Goal: Task Accomplishment & Management: Manage account settings

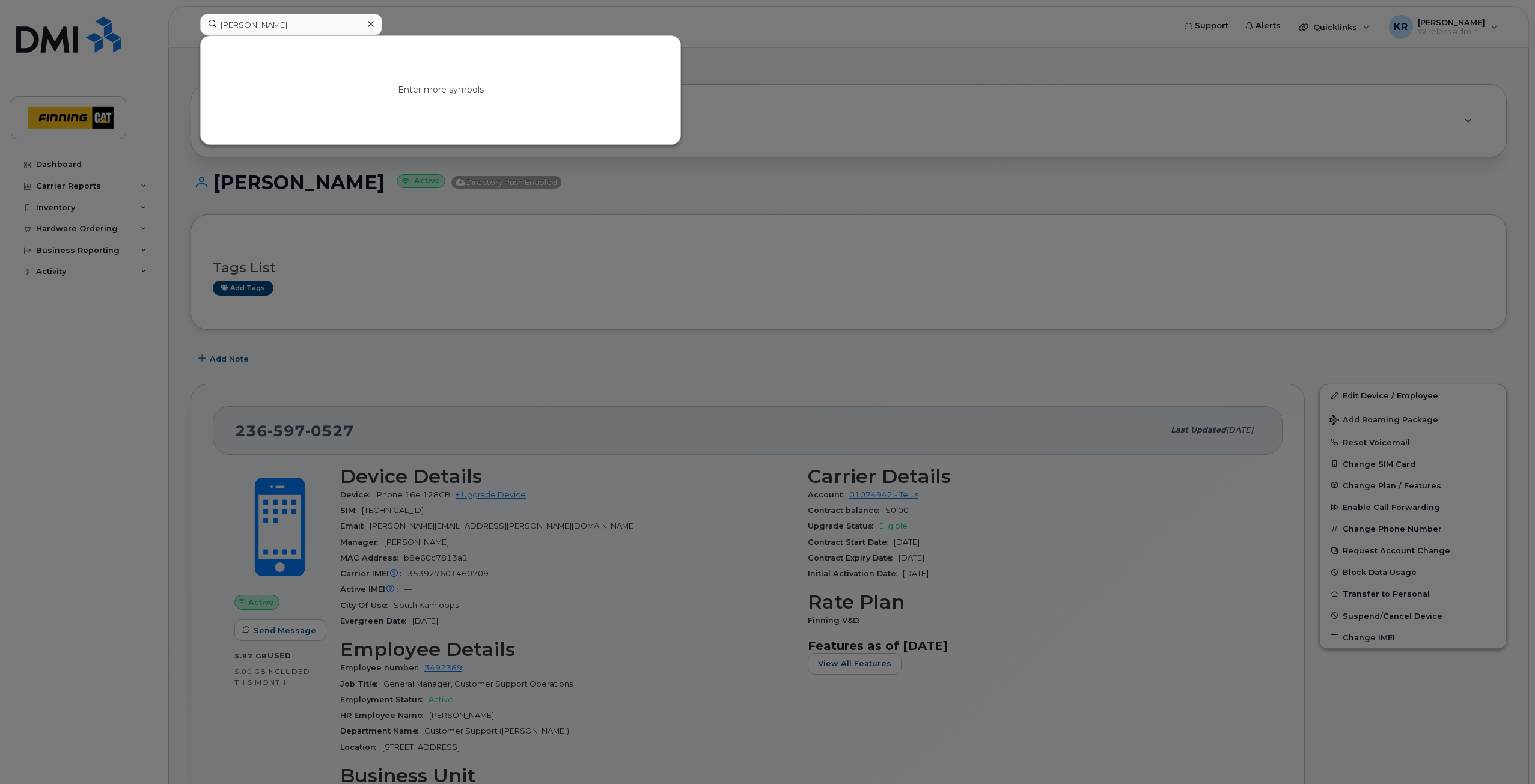
type input "scott head"
drag, startPoint x: 224, startPoint y: 24, endPoint x: 205, endPoint y: 24, distance: 19.0
click at [205, 24] on input "scott head" at bounding box center [291, 25] width 182 height 22
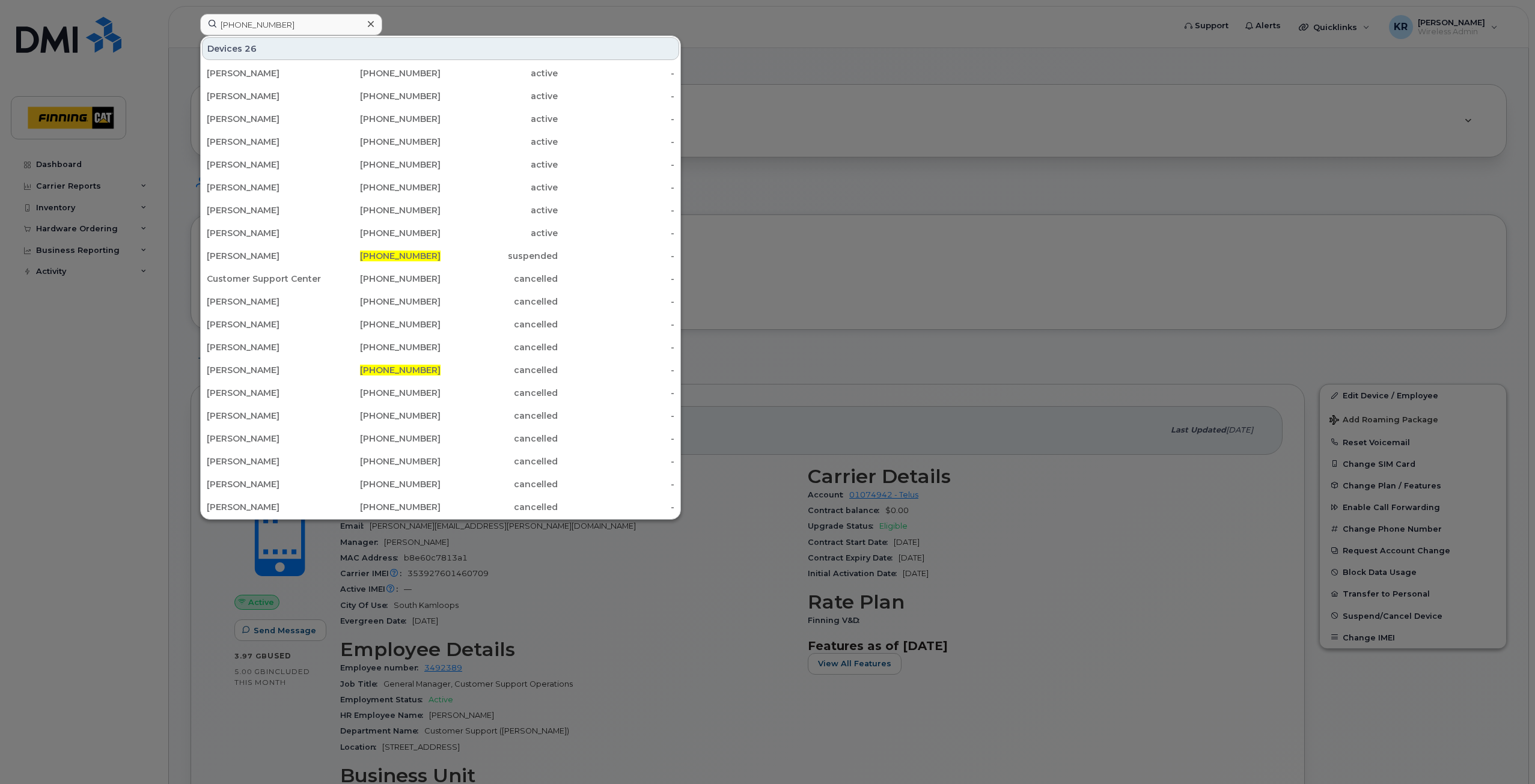
type input "780-499-6784"
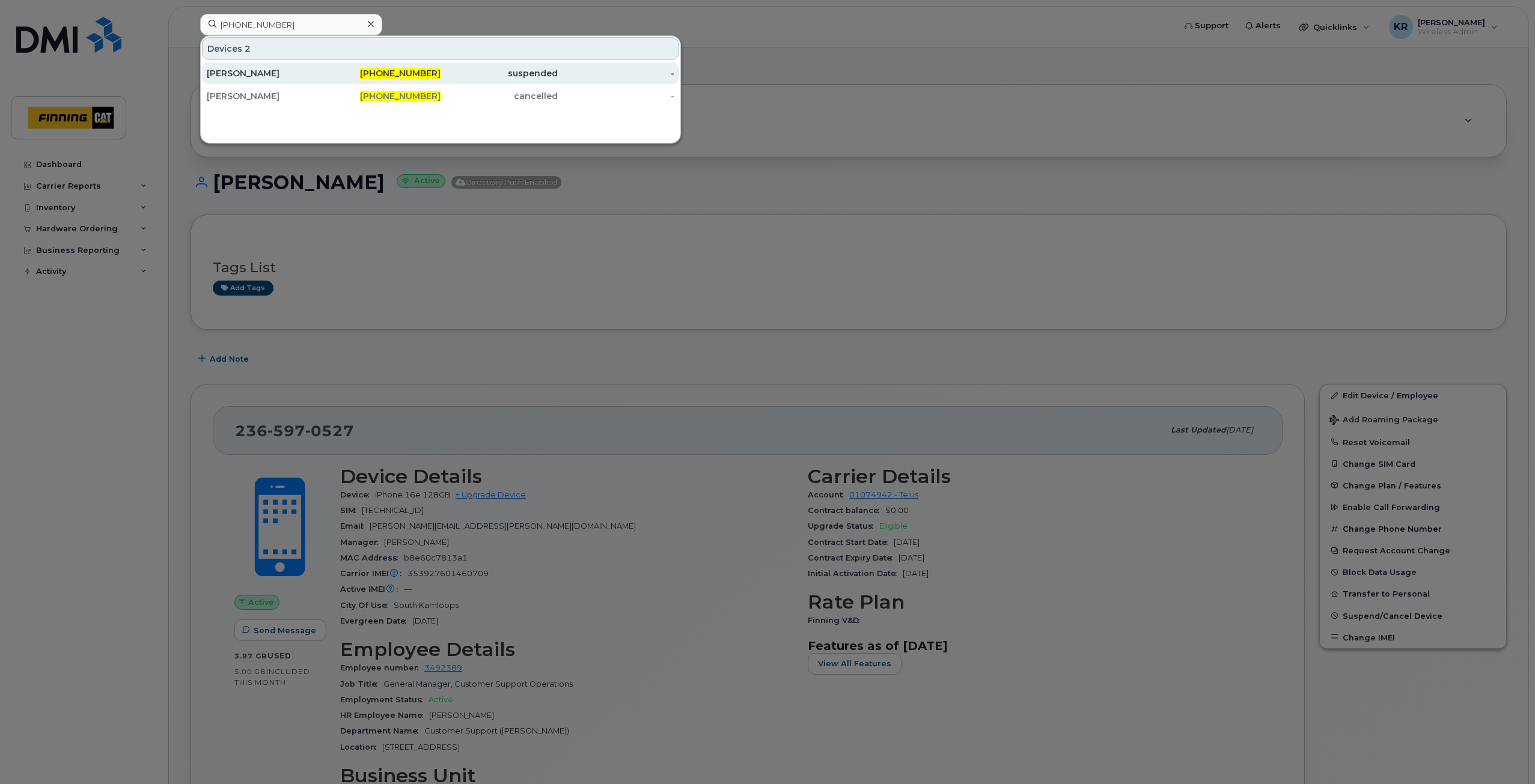
click at [415, 75] on span "780-499-6784" at bounding box center [400, 73] width 81 height 11
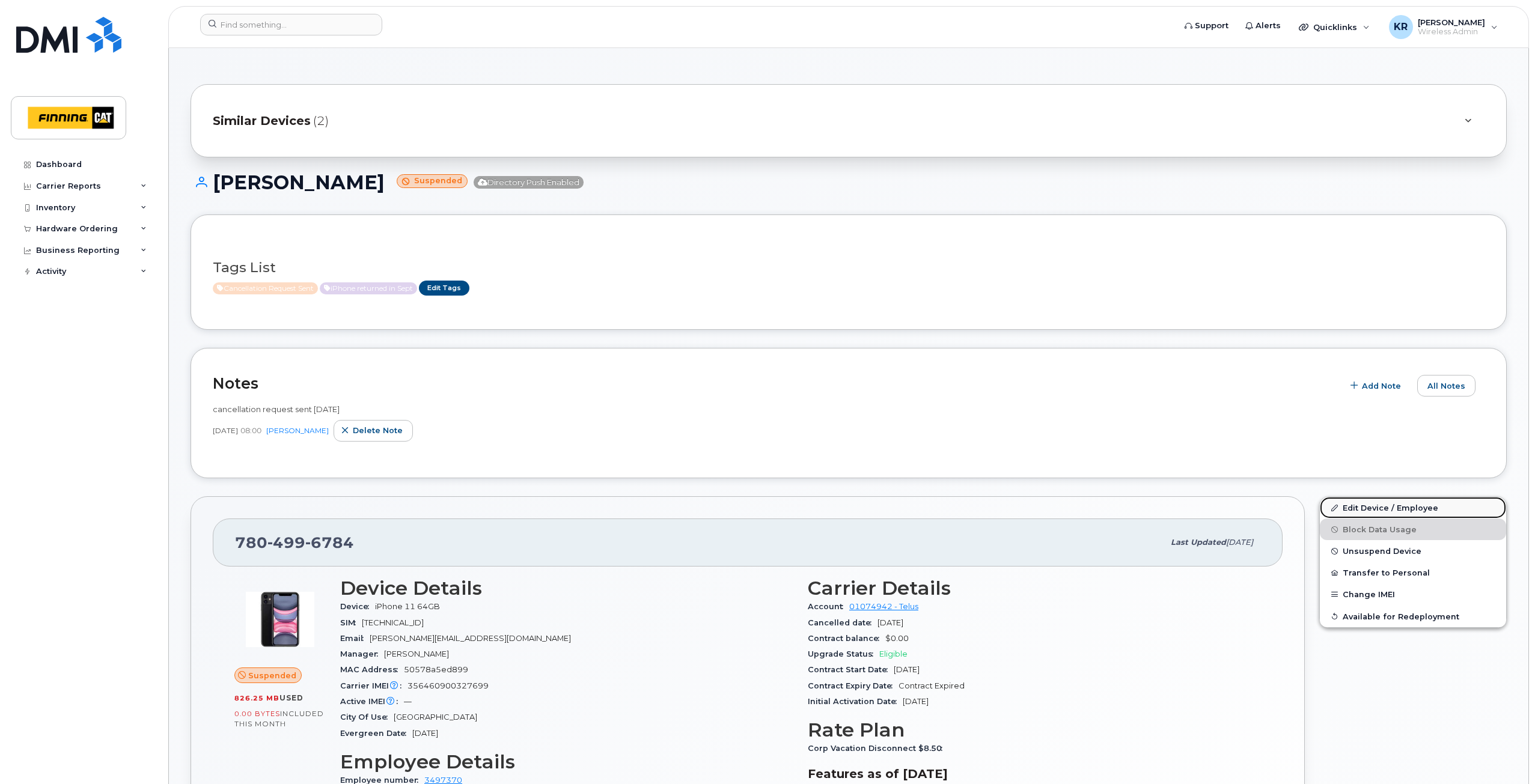
click at [1351, 504] on link "Edit Device / Employee" at bounding box center [1412, 507] width 186 height 22
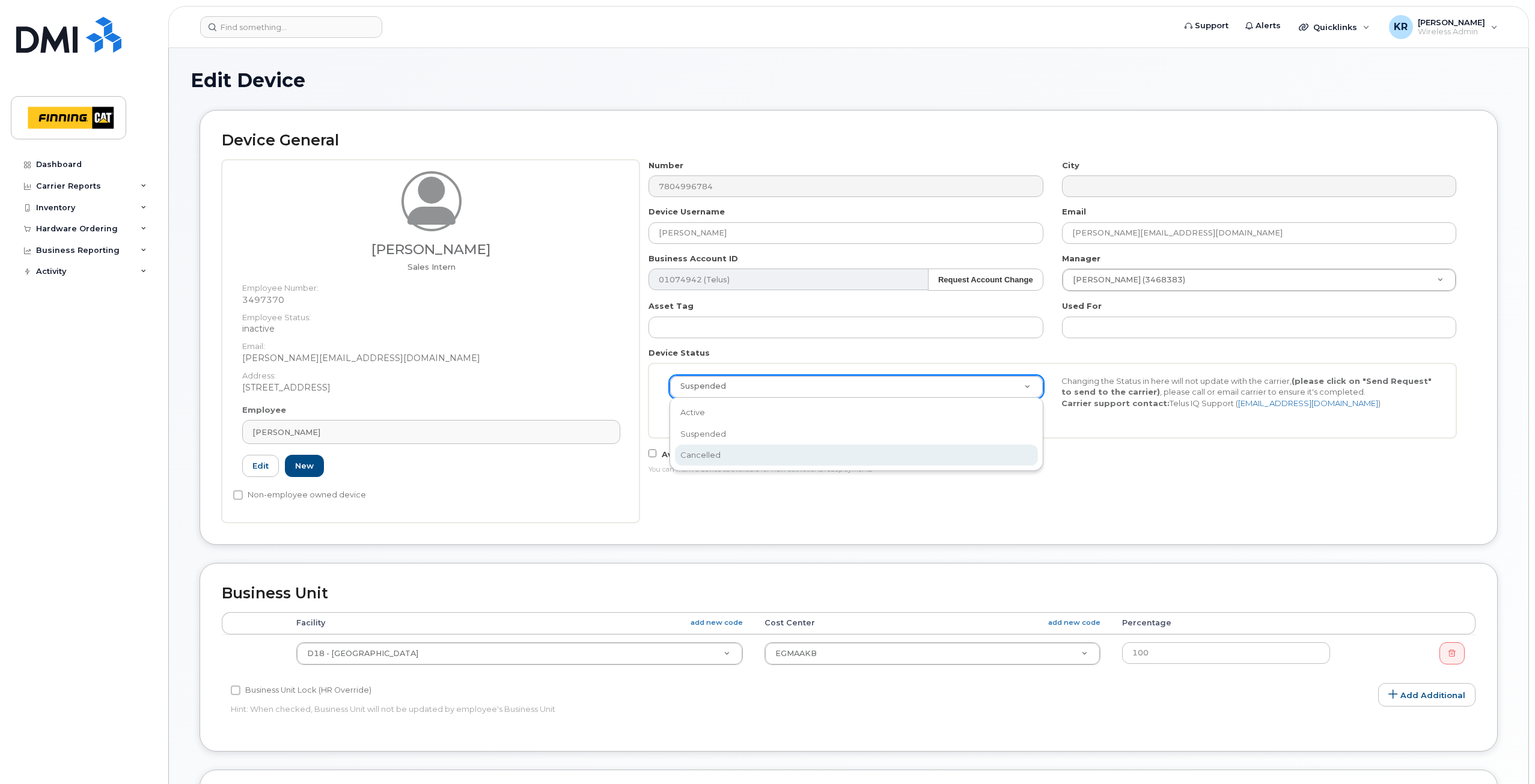
select select "cancelled"
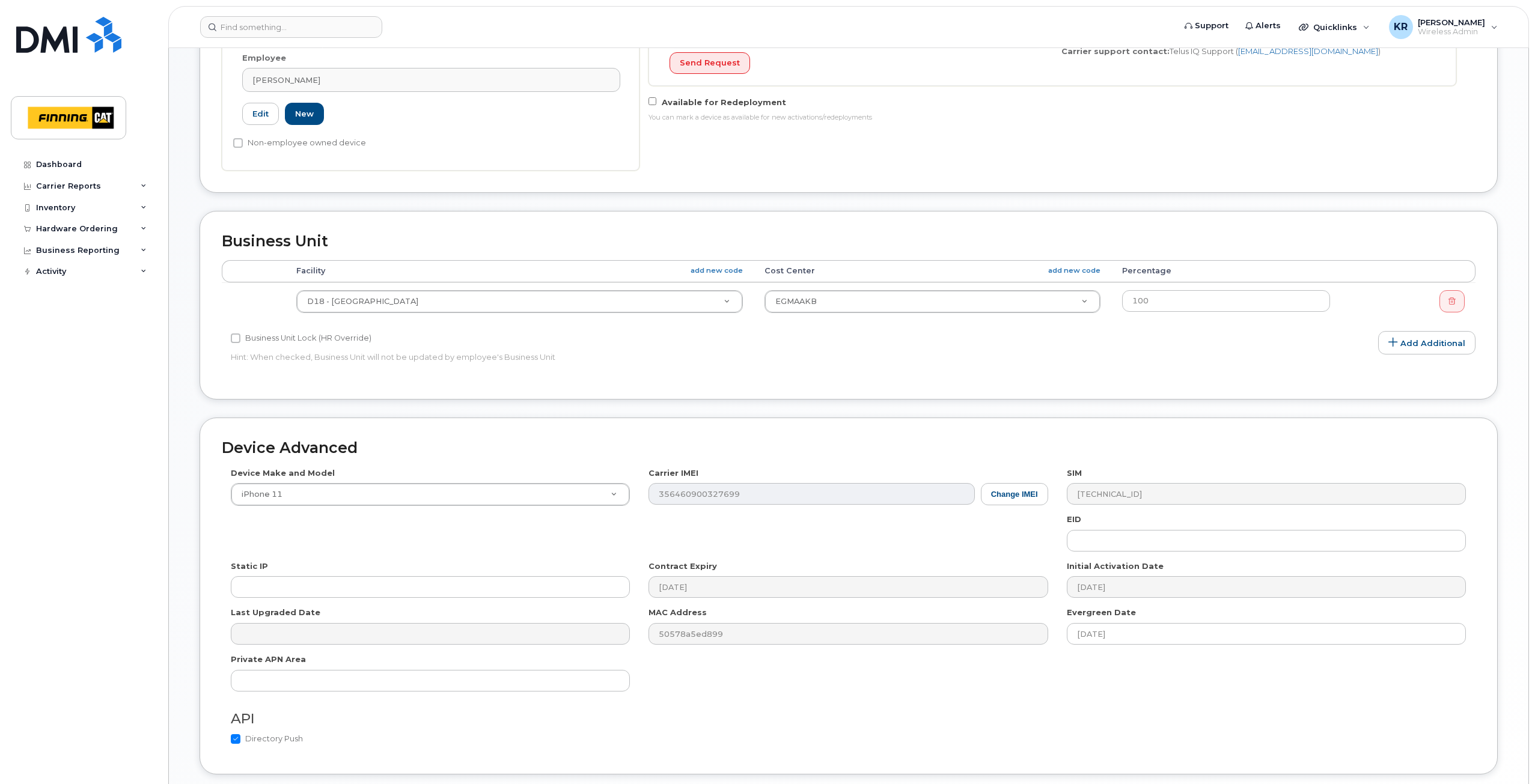
scroll to position [443, 0]
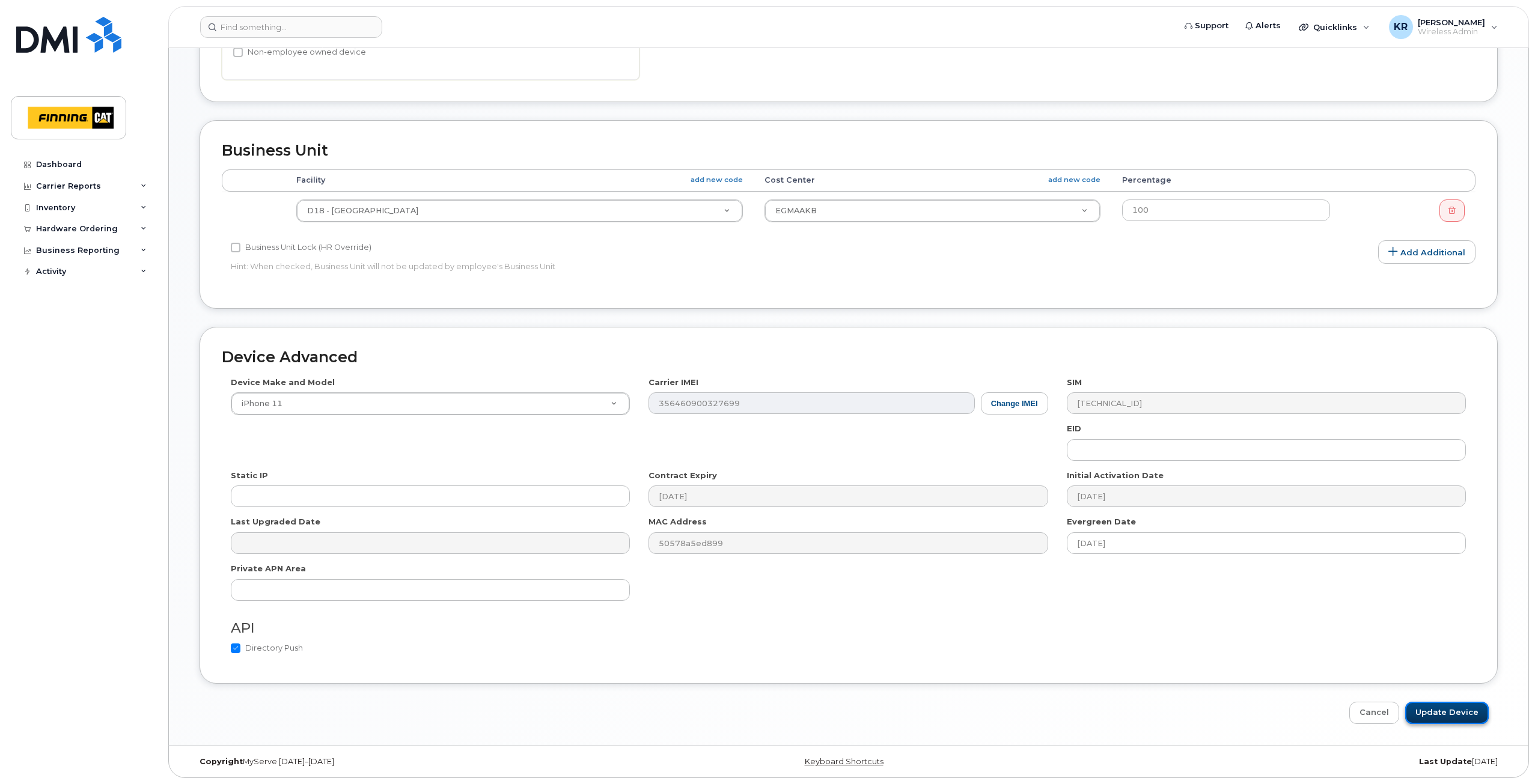
click at [1434, 711] on input "Update Device" at bounding box center [1446, 712] width 84 height 23
type input "Saving..."
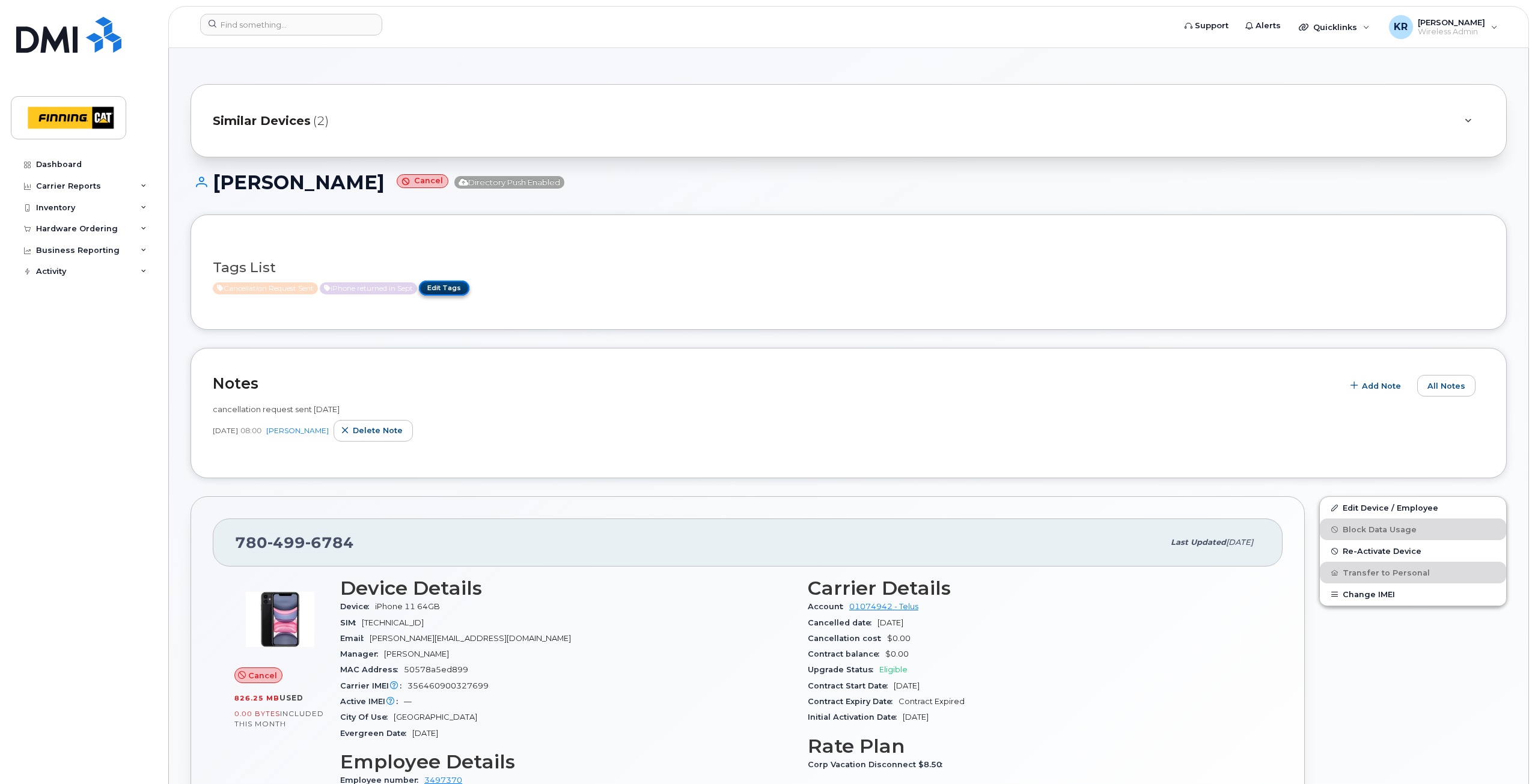
click at [460, 288] on link "Edit Tags" at bounding box center [443, 288] width 50 height 15
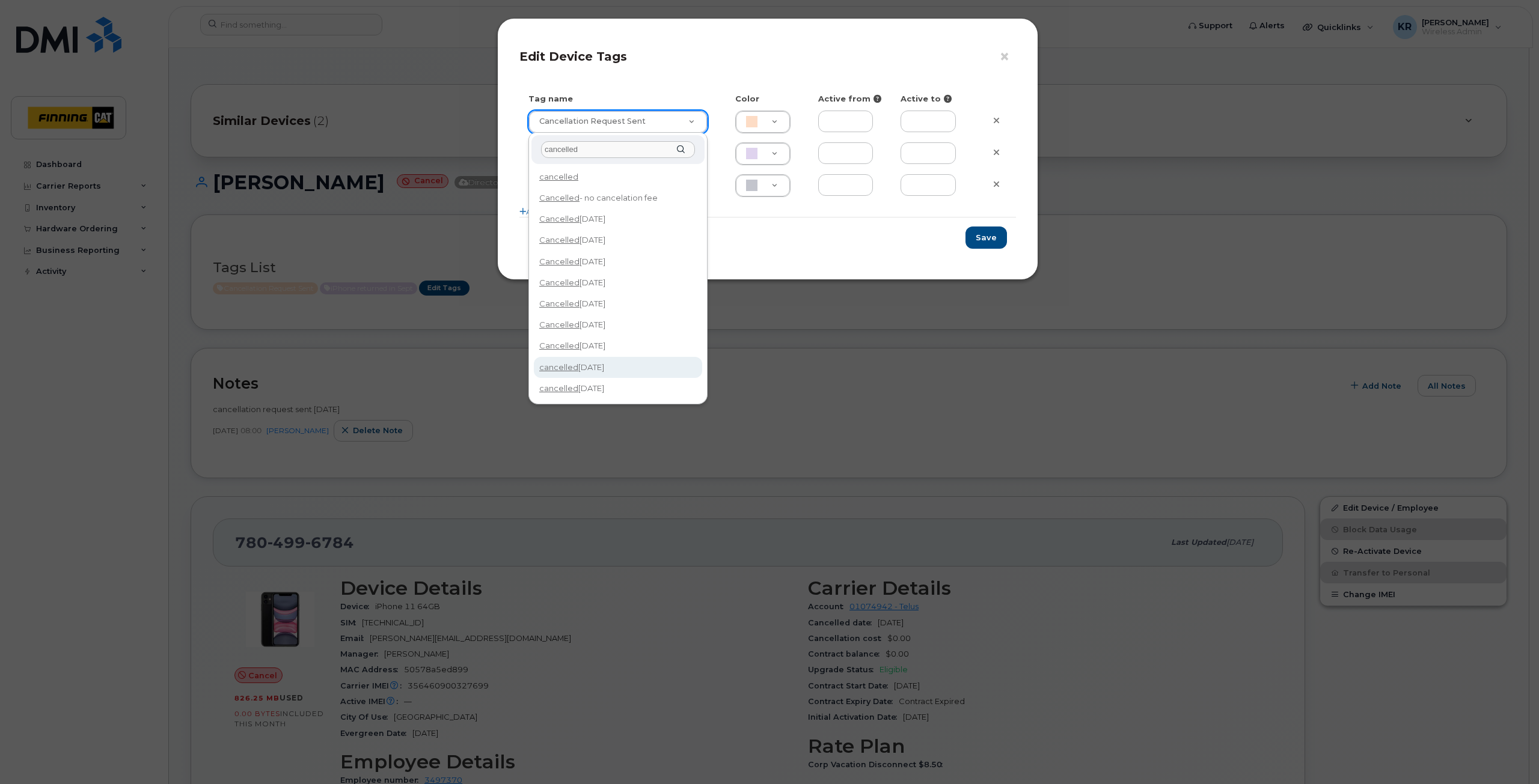
type input "cancelled"
type input "cancelled Oct 14/25"
type input "F8C6C8"
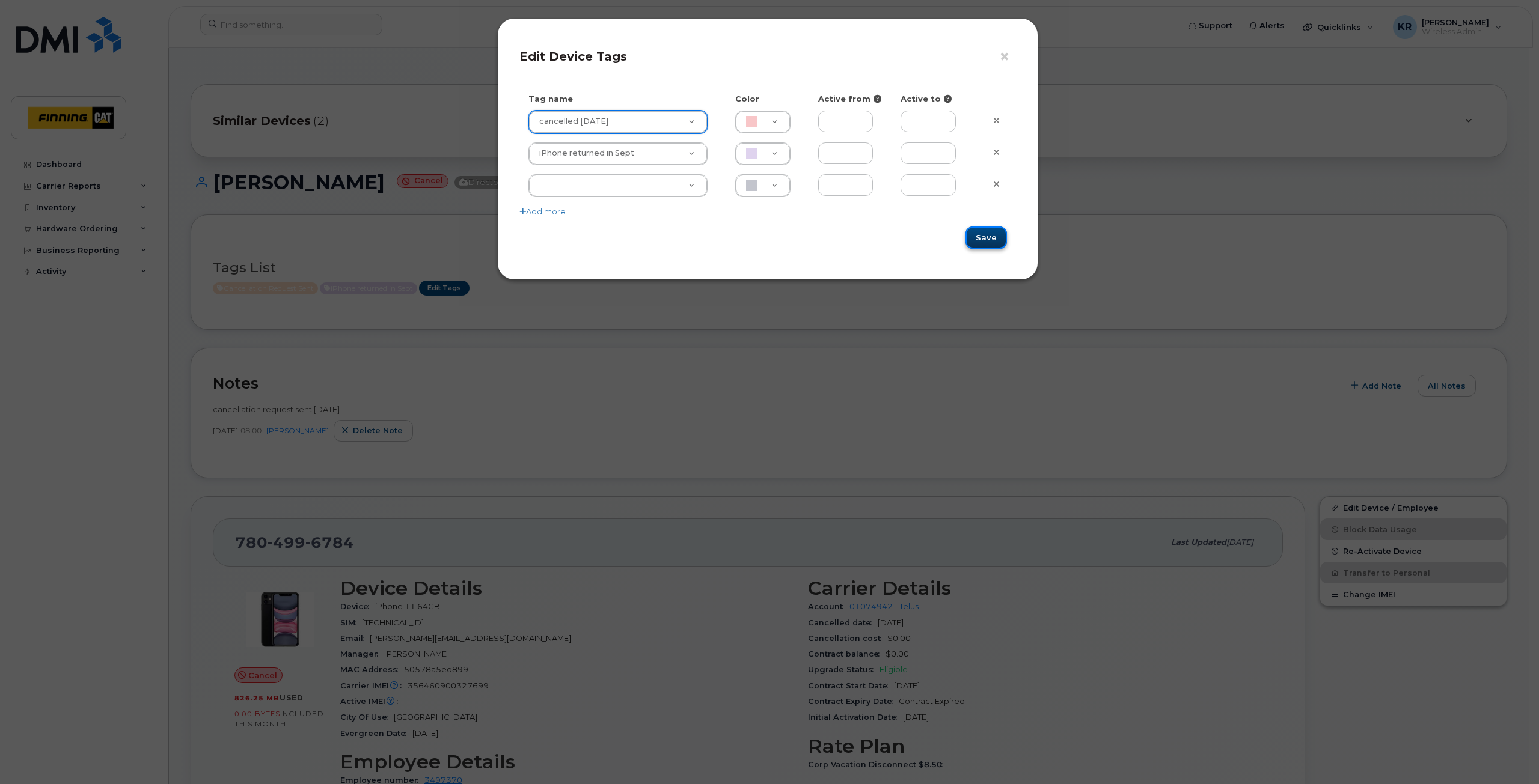
click at [988, 238] on button "Save" at bounding box center [986, 237] width 41 height 23
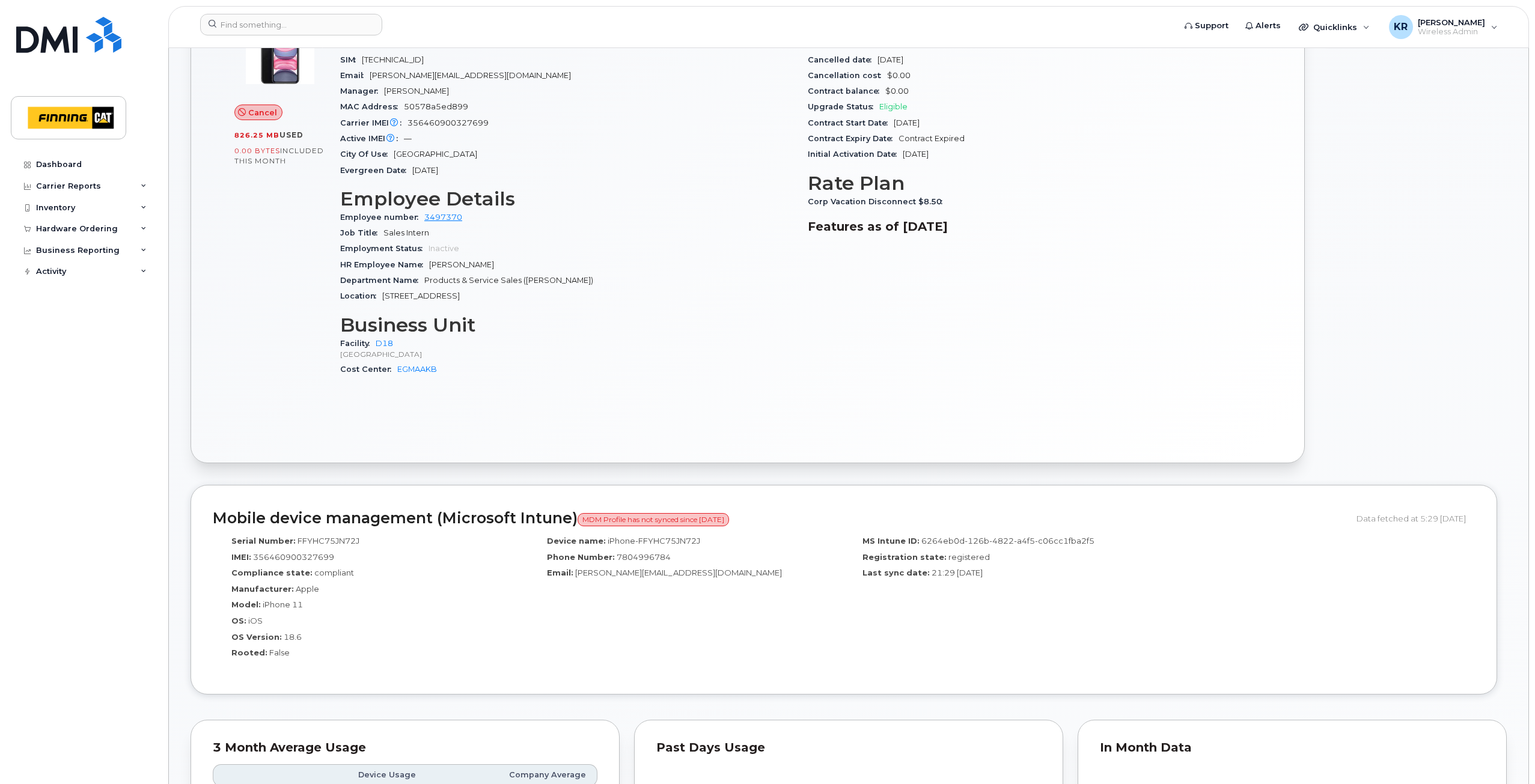
scroll to position [601, 0]
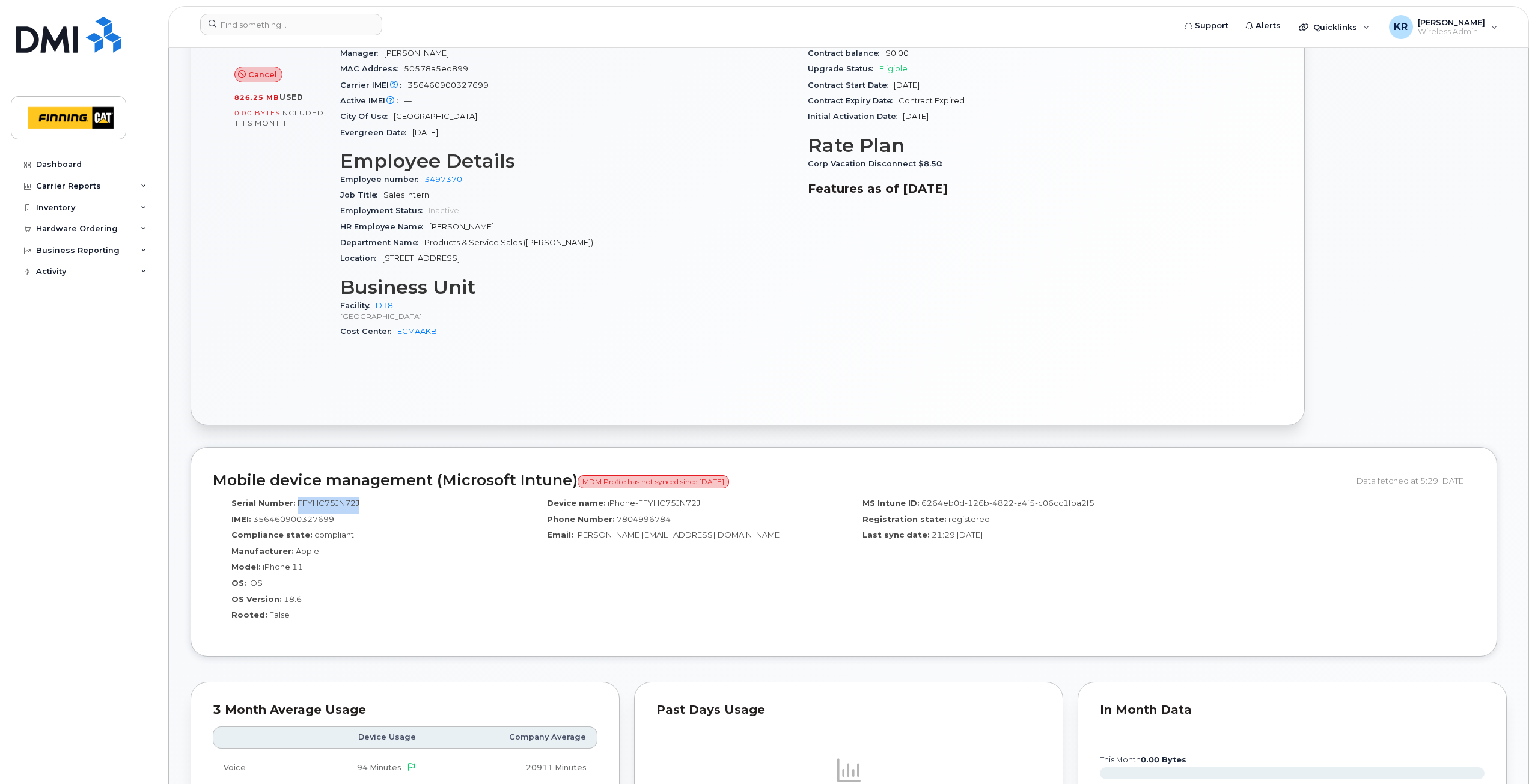
drag, startPoint x: 297, startPoint y: 499, endPoint x: 358, endPoint y: 501, distance: 61.0
click at [358, 501] on div "Serial Number: FFYHC75JN72J" at bounding box center [370, 505] width 298 height 16
copy span "FFYHC75JN72J"
click at [255, 14] on input at bounding box center [291, 25] width 182 height 22
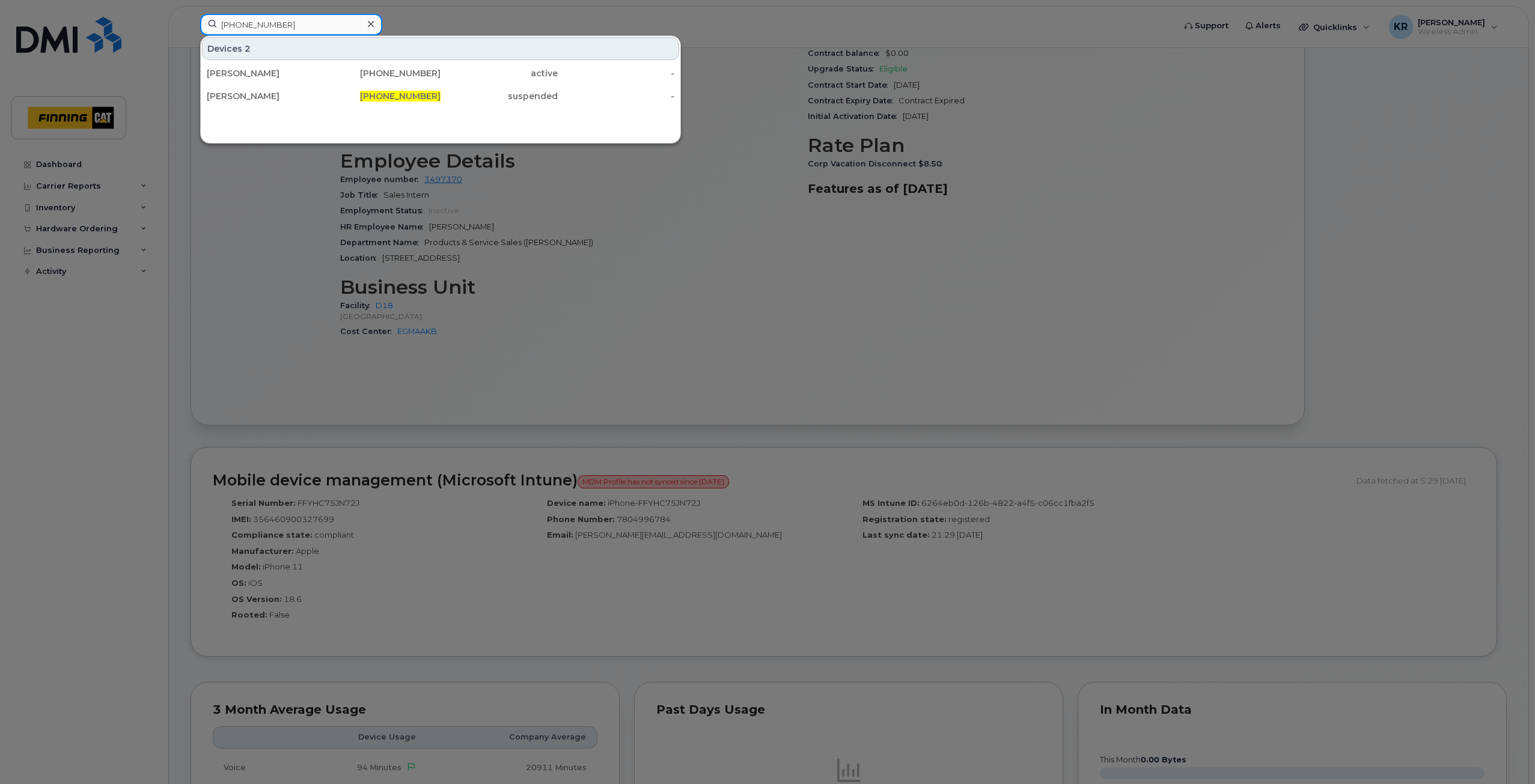
type input "587-643-6809"
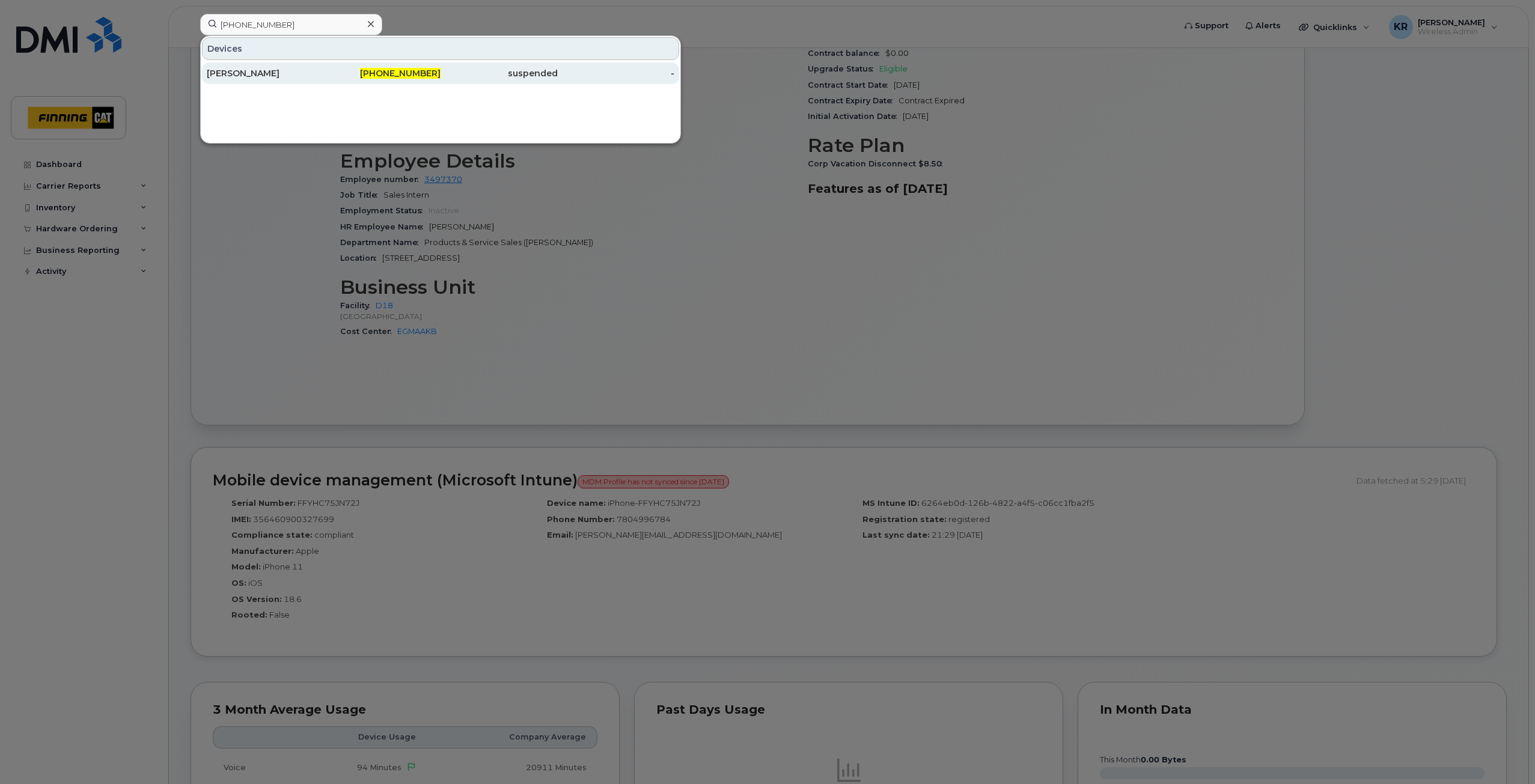
click at [263, 71] on div "[PERSON_NAME]" at bounding box center [265, 73] width 117 height 12
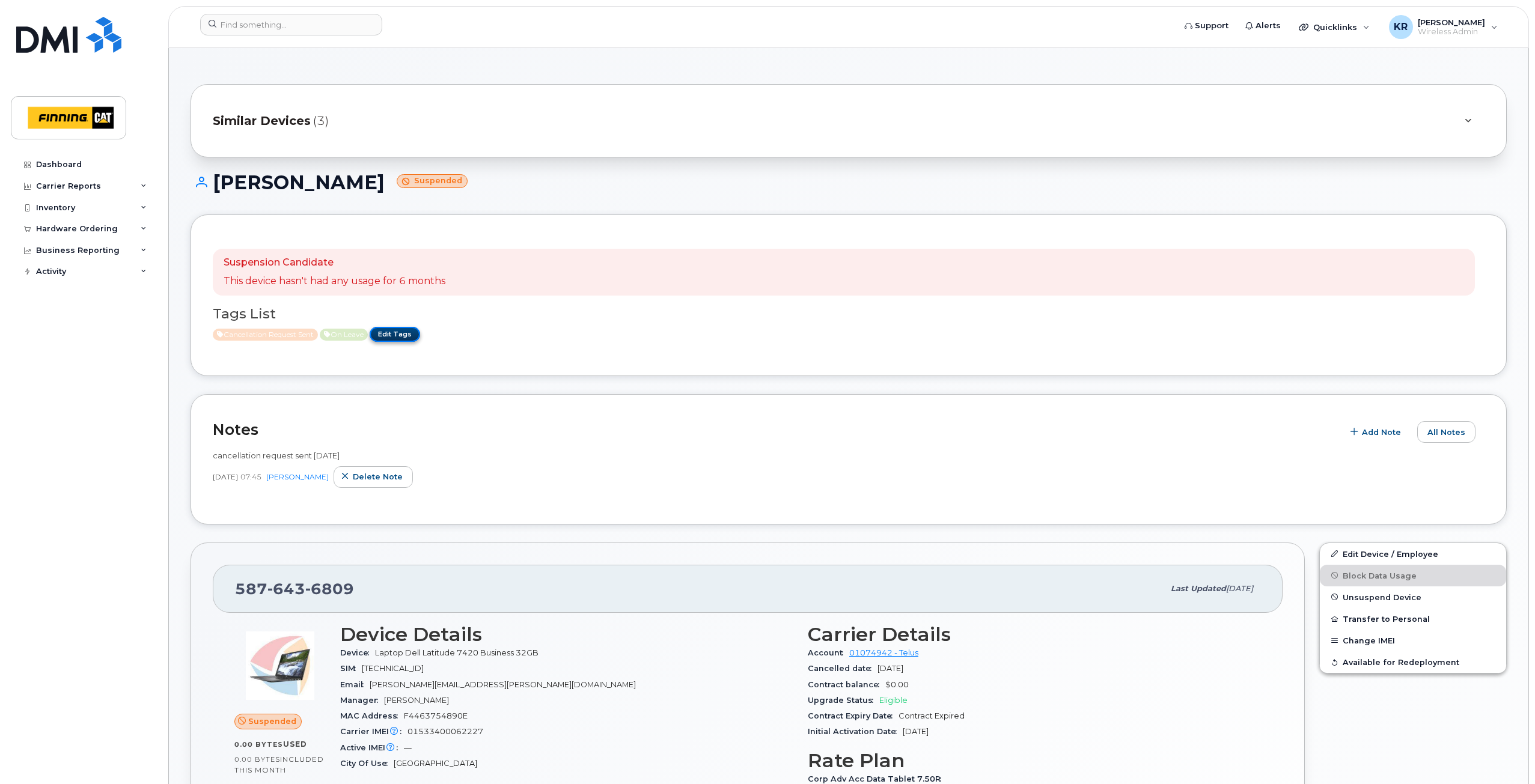
click at [403, 333] on link "Edit Tags" at bounding box center [394, 334] width 50 height 15
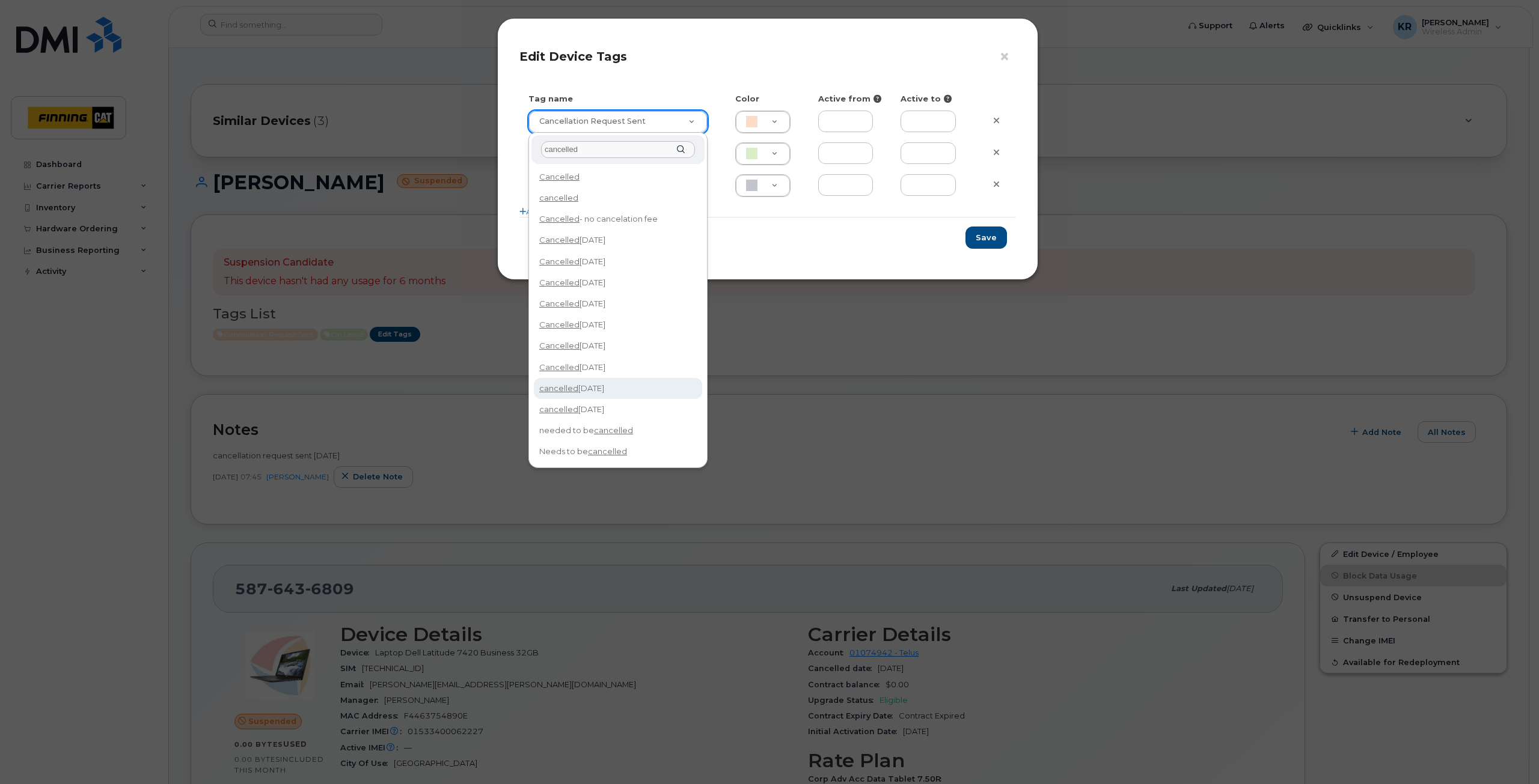
type input "cancelled"
type input "cancelled Oct 14/25"
type input "F8C6C8"
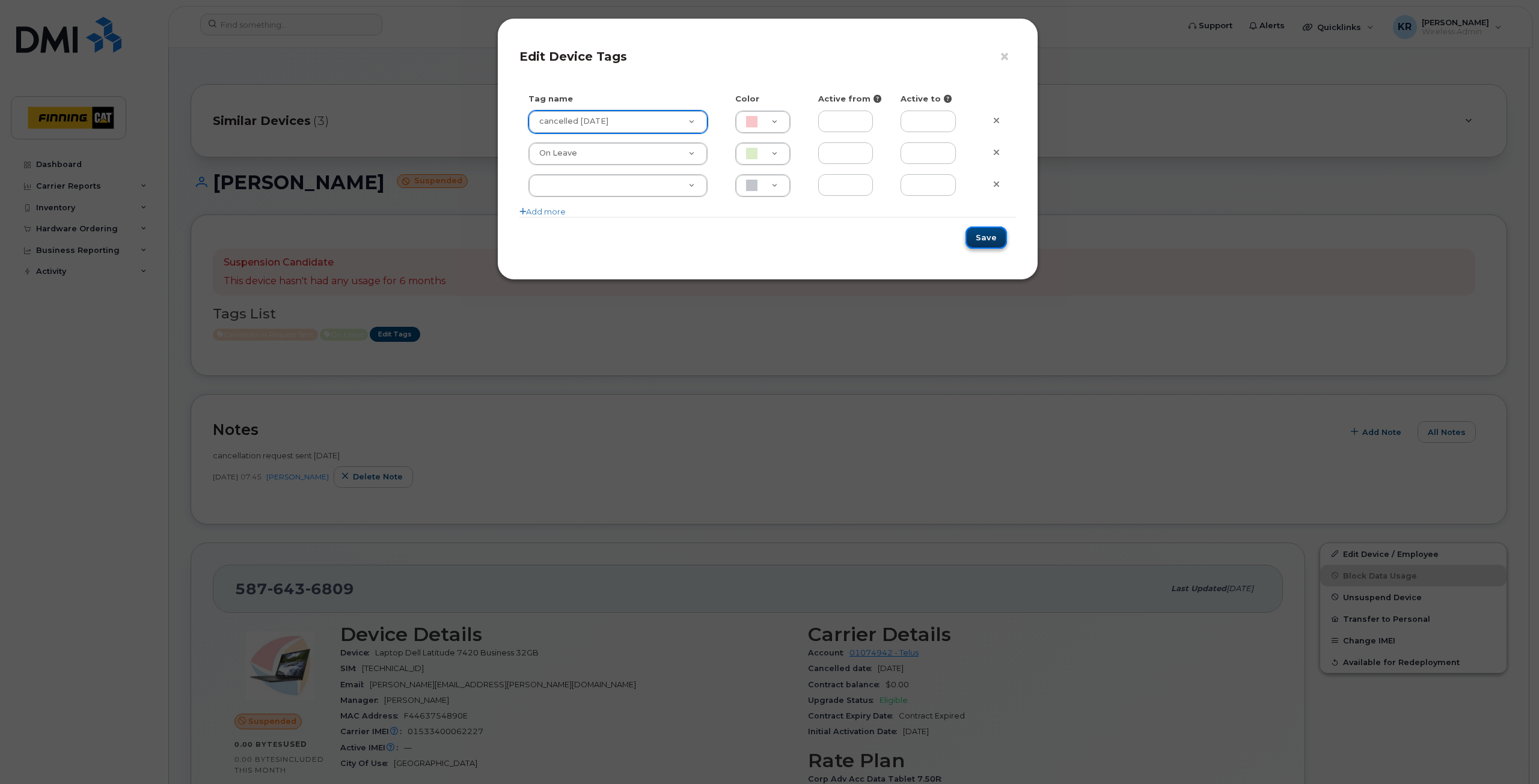
click at [985, 238] on button "Save" at bounding box center [986, 237] width 41 height 23
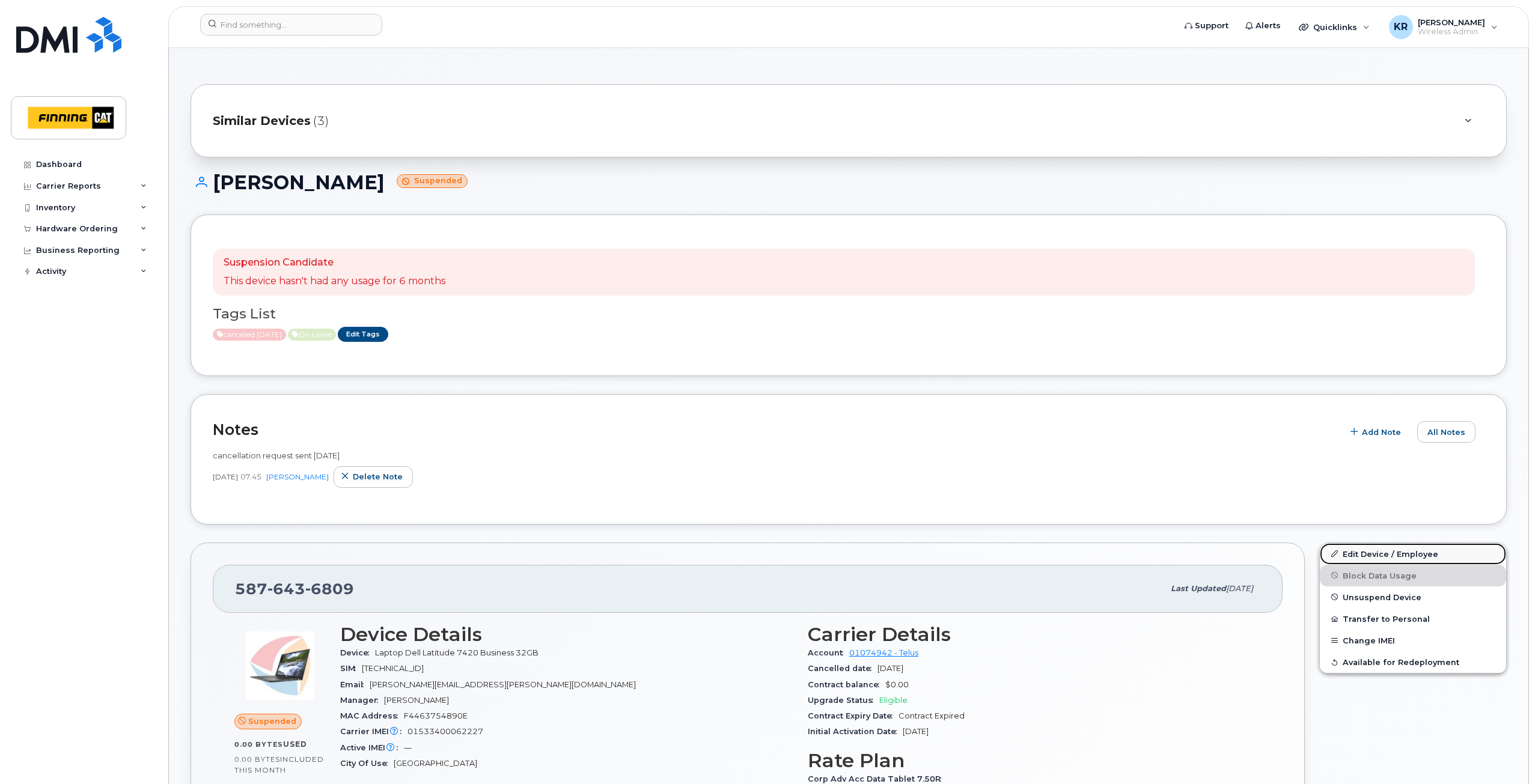
click at [1354, 553] on link "Edit Device / Employee" at bounding box center [1412, 554] width 186 height 22
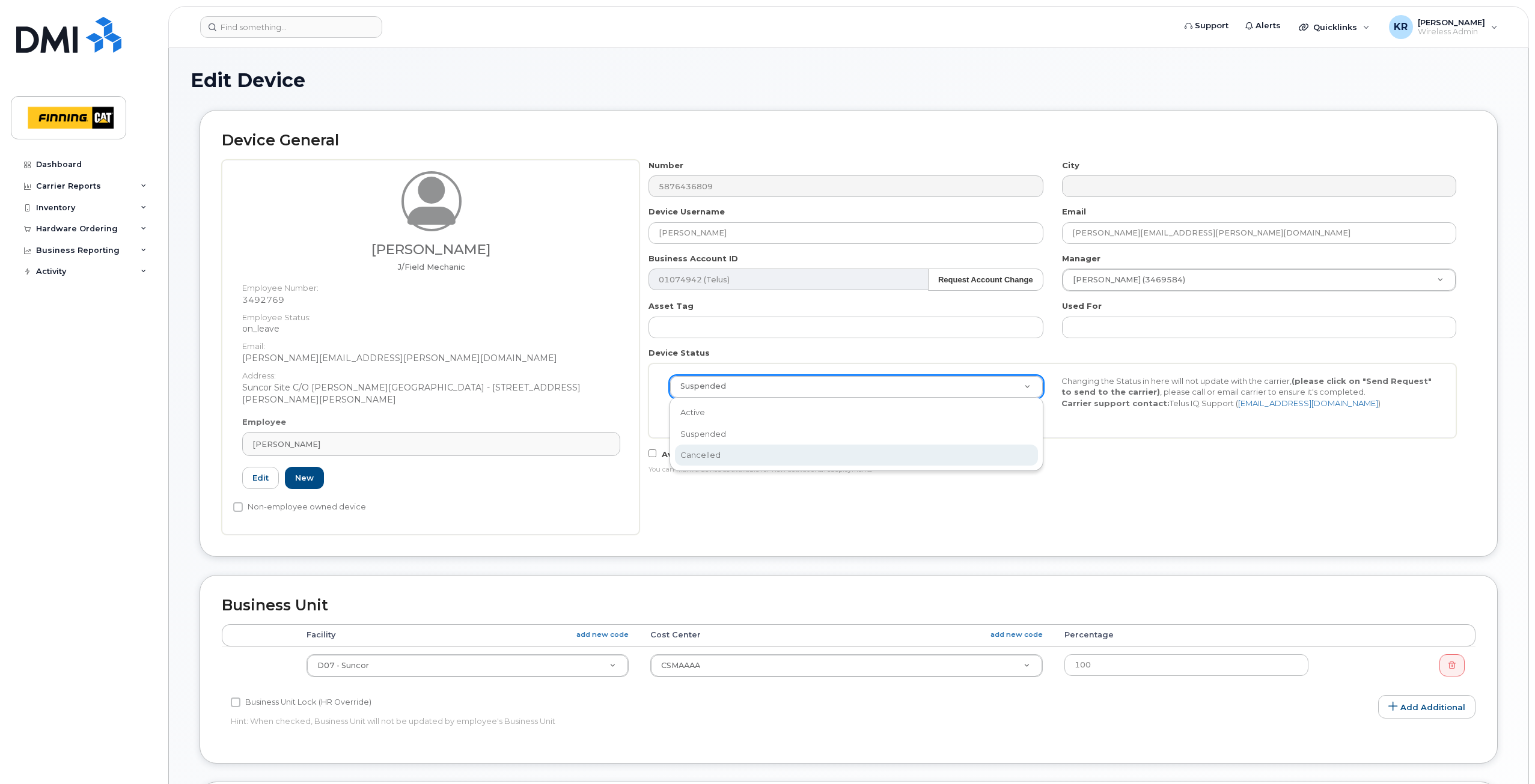
select select "cancelled"
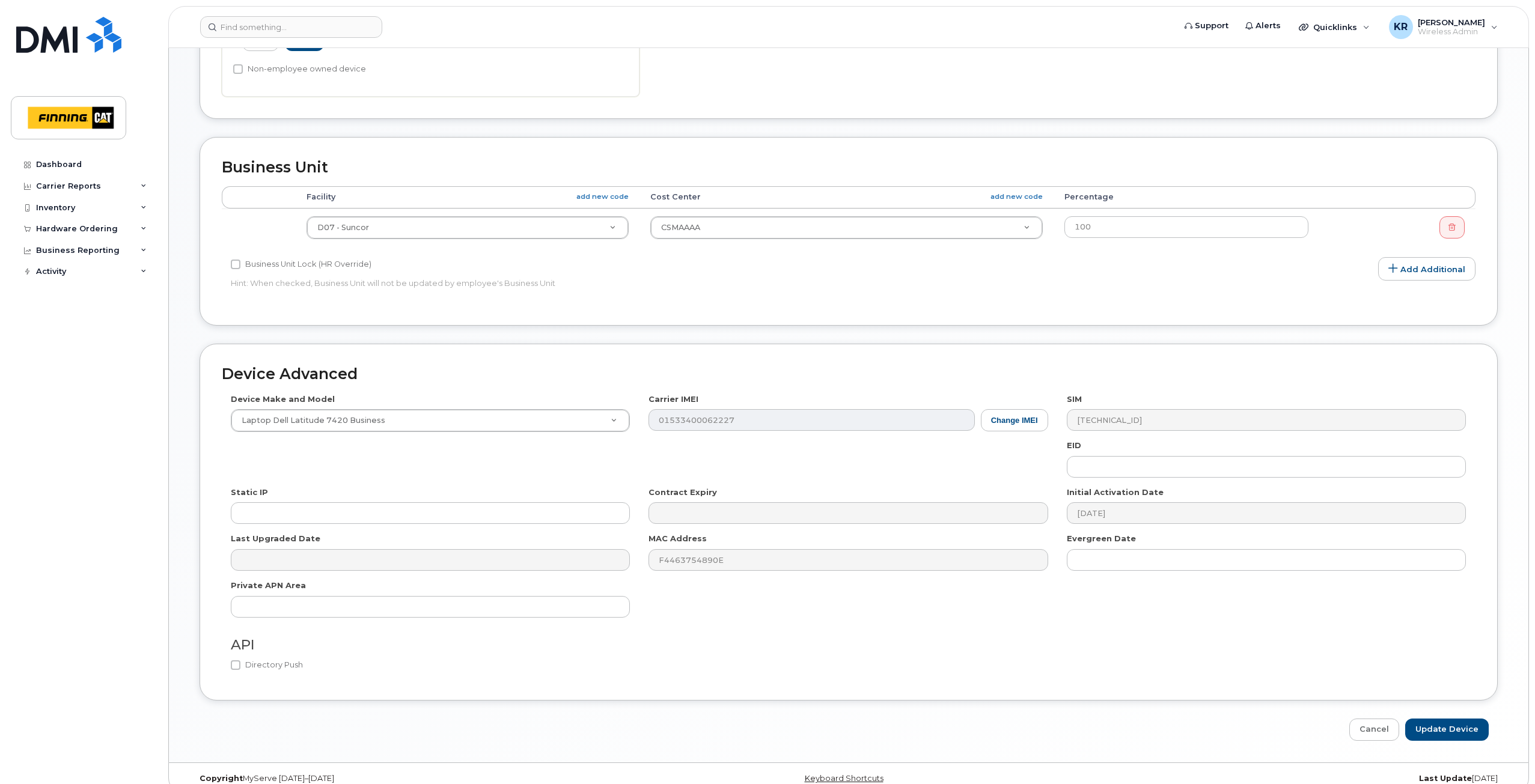
scroll to position [455, 0]
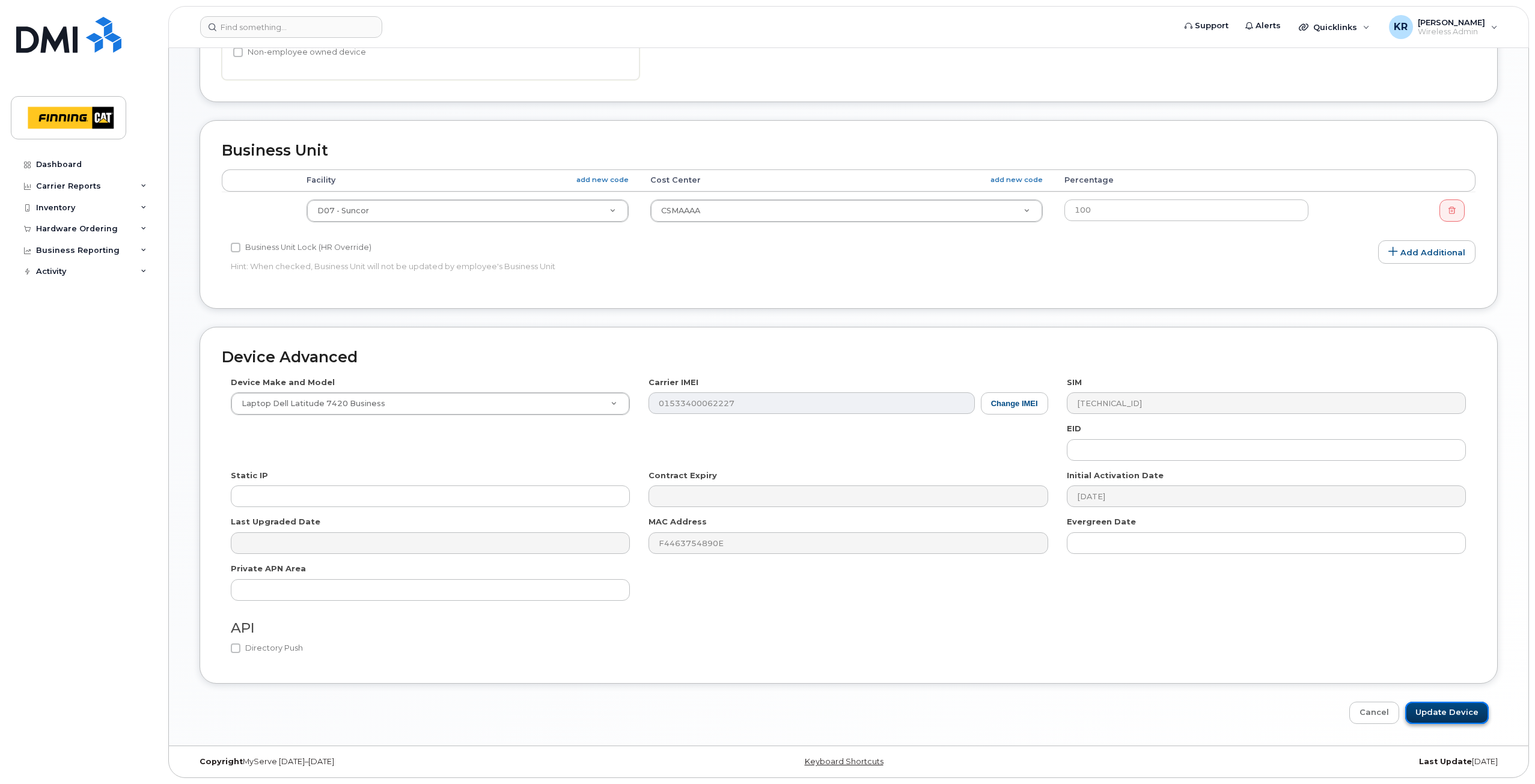
click at [1452, 717] on input "Update Device" at bounding box center [1446, 712] width 84 height 23
type input "Saving..."
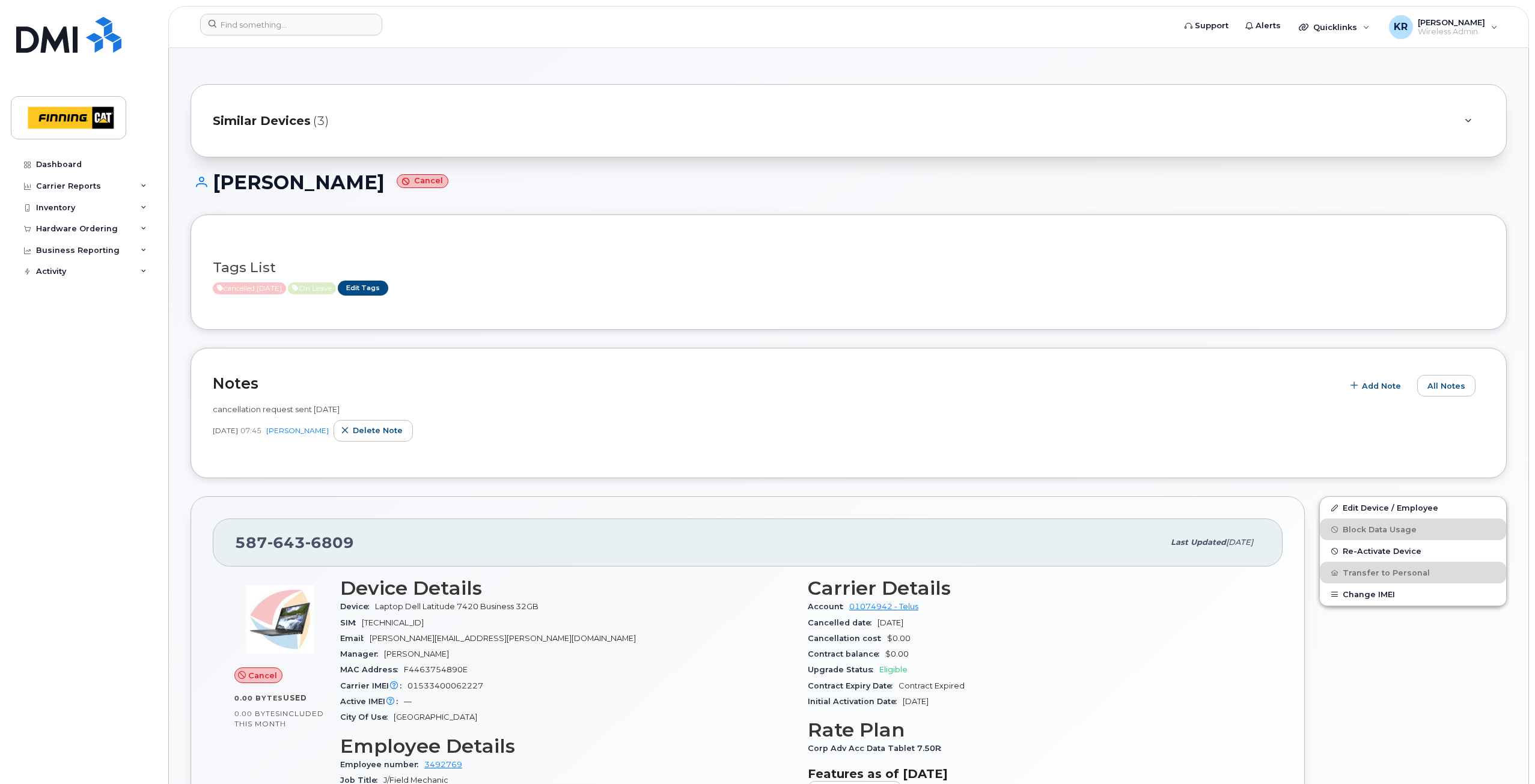
click at [277, 121] on span "Similar Devices" at bounding box center [261, 121] width 98 height 18
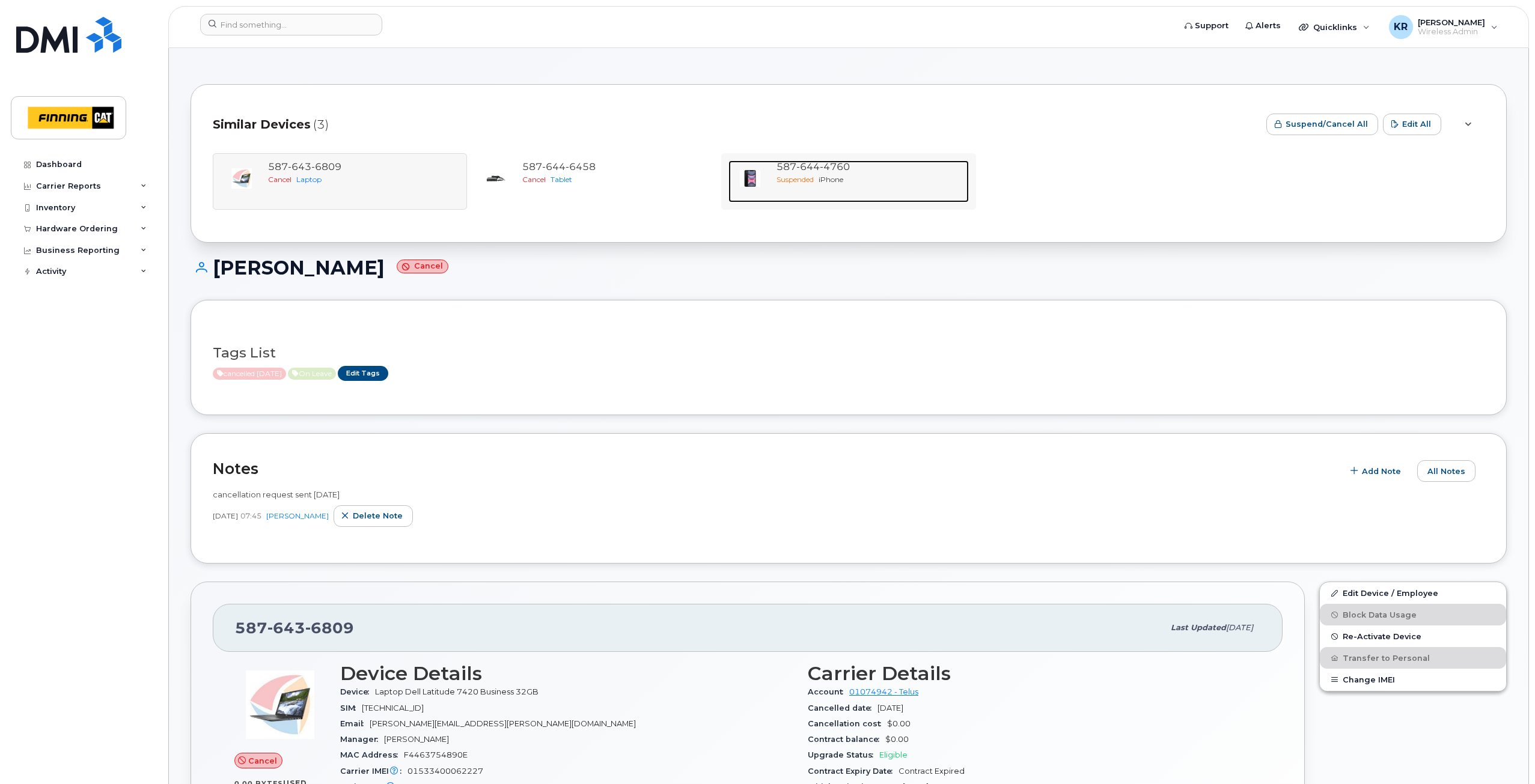
click at [839, 176] on span "iPhone" at bounding box center [831, 178] width 25 height 9
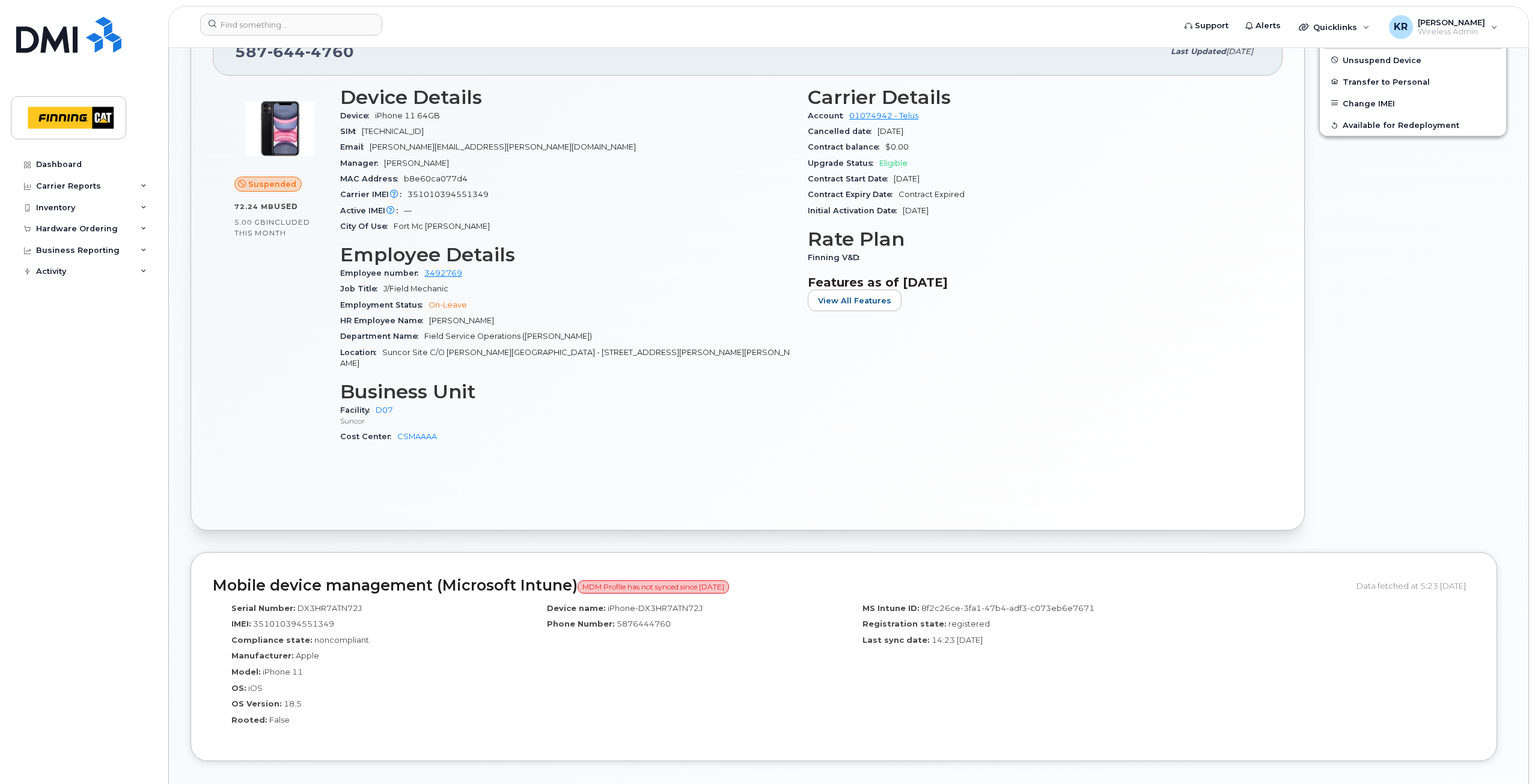
scroll to position [541, 0]
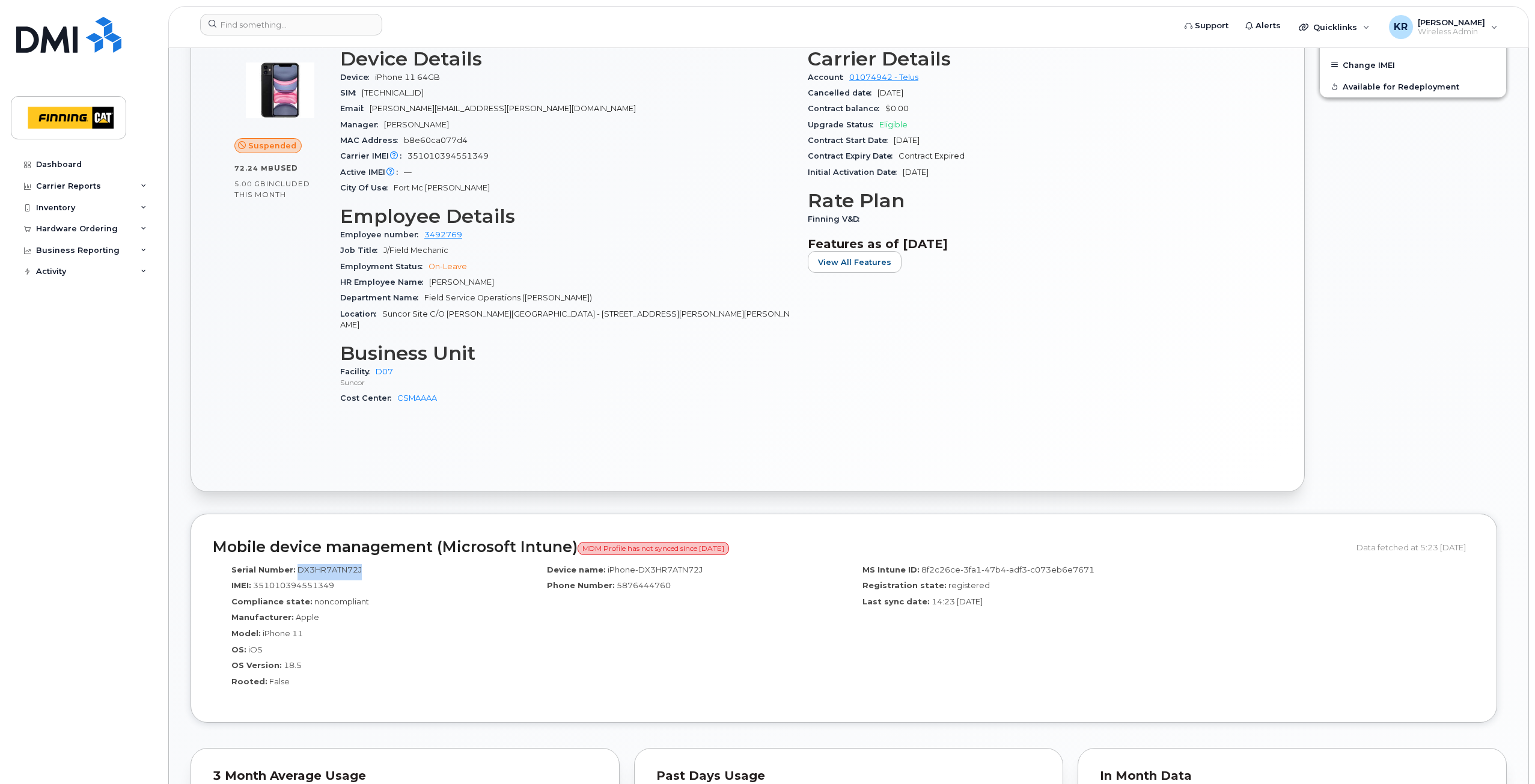
drag, startPoint x: 296, startPoint y: 559, endPoint x: 362, endPoint y: 554, distance: 66.2
click at [362, 564] on div "Serial Number: DX3HR7ATN72J" at bounding box center [370, 572] width 298 height 16
copy span "DX3HR7ATN72J"
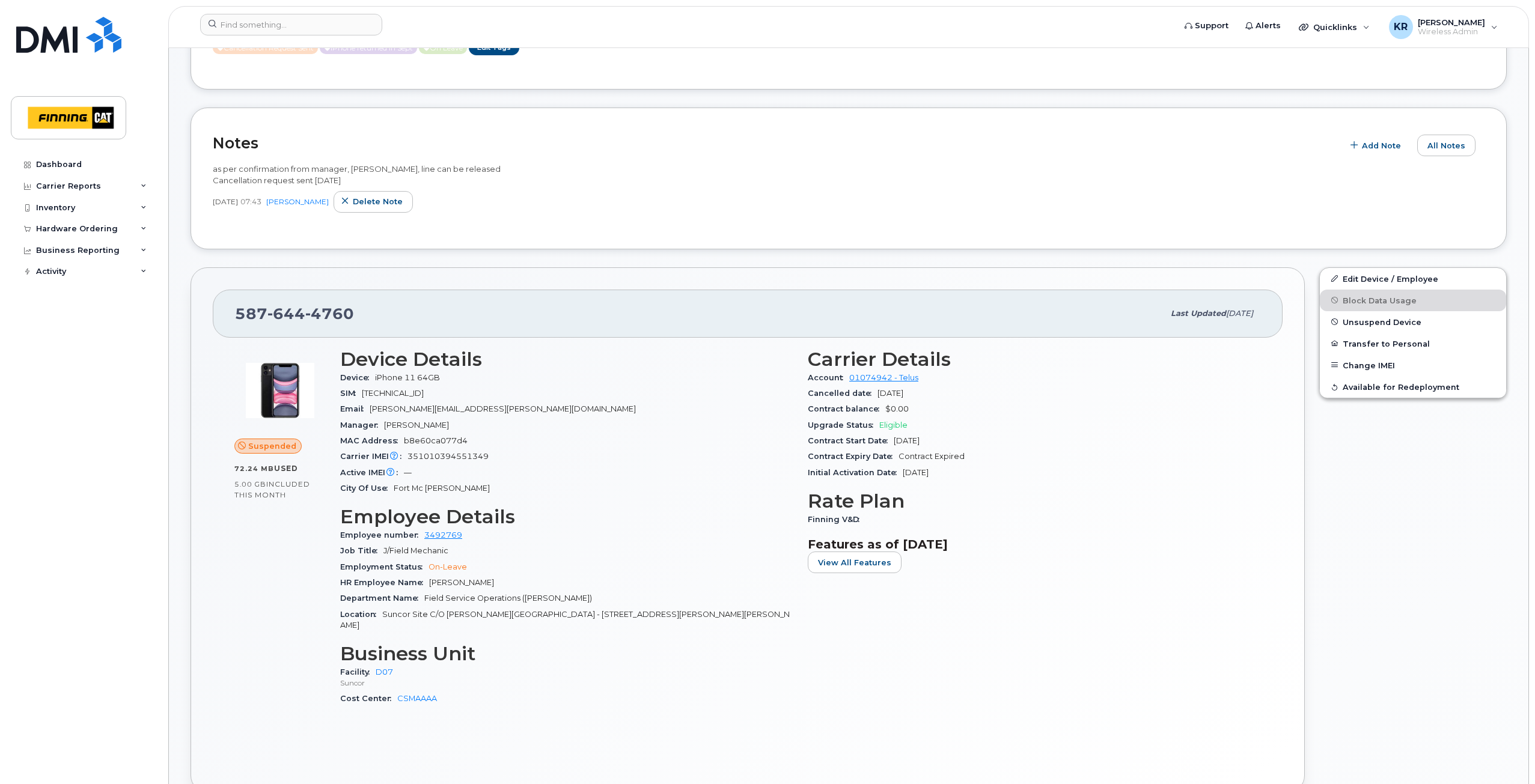
scroll to position [0, 0]
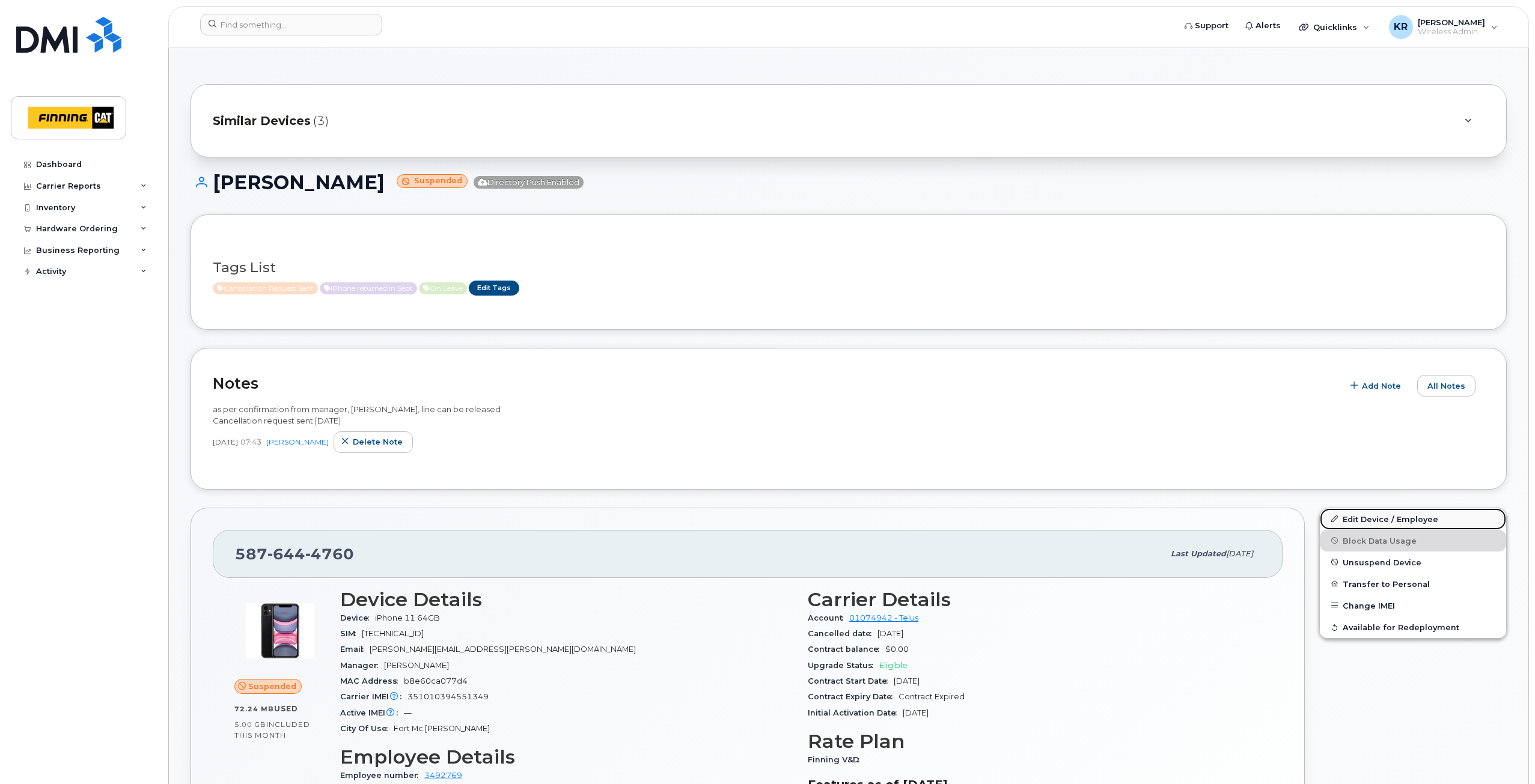
click at [1363, 514] on link "Edit Device / Employee" at bounding box center [1412, 519] width 186 height 22
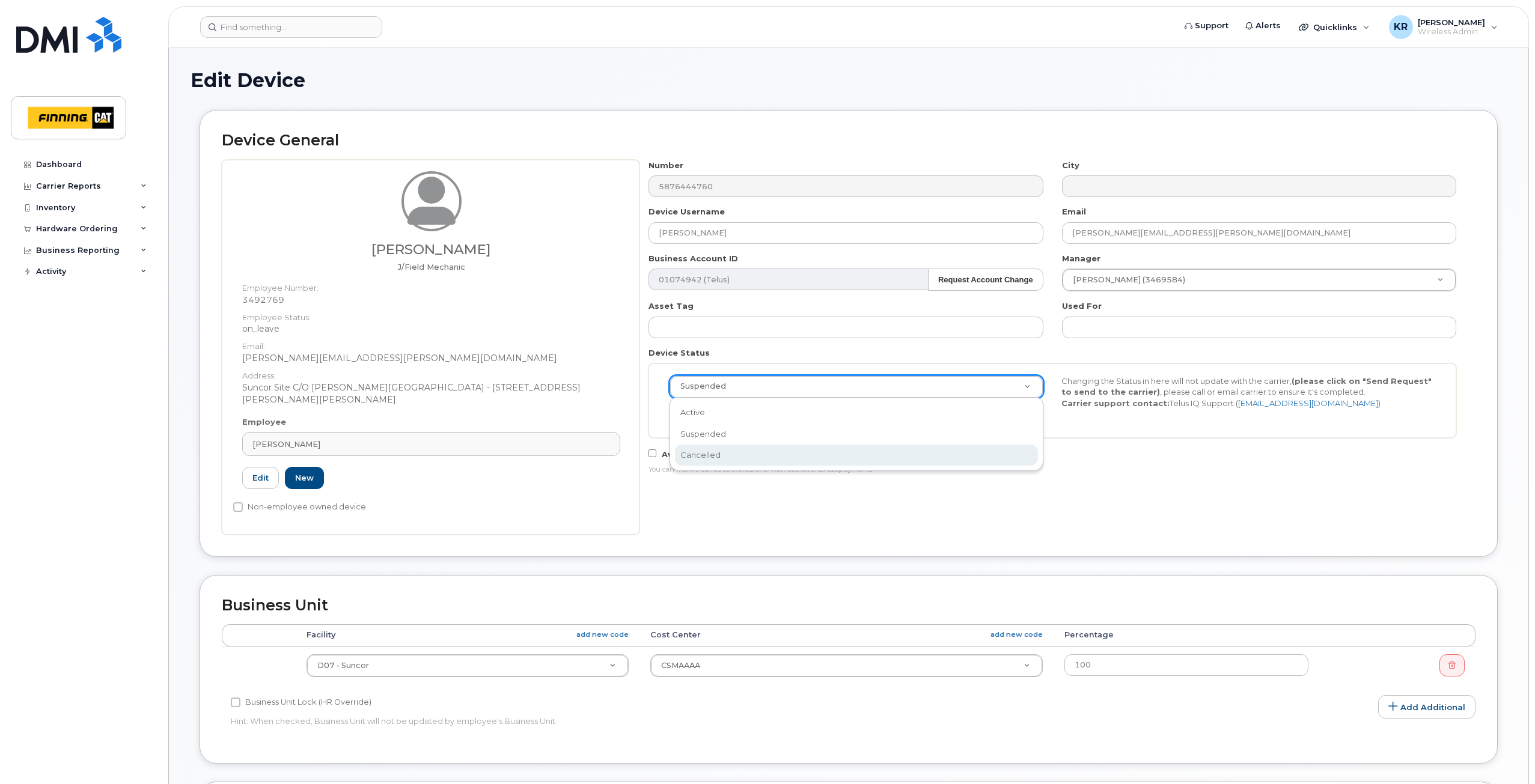
select select "cancelled"
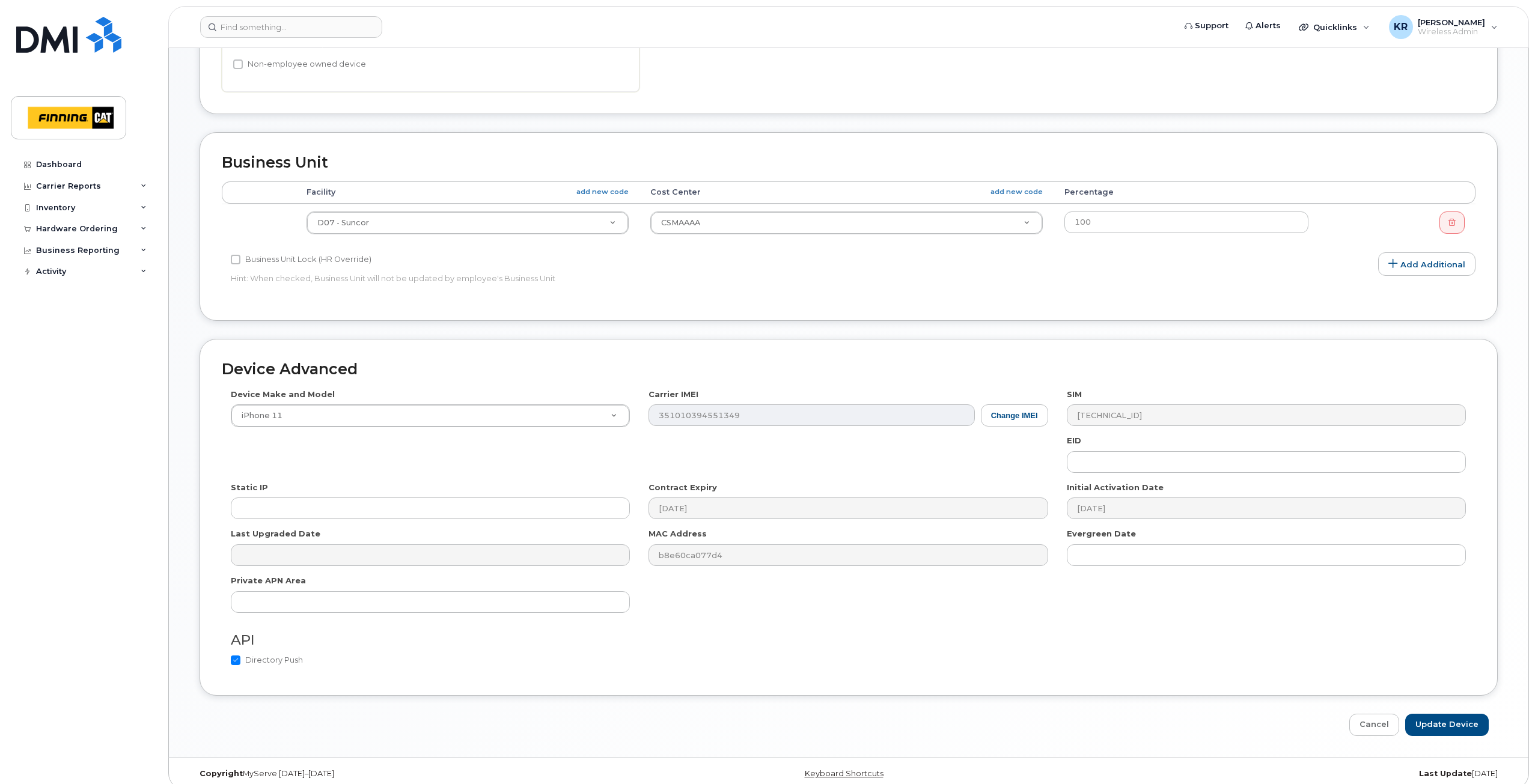
scroll to position [455, 0]
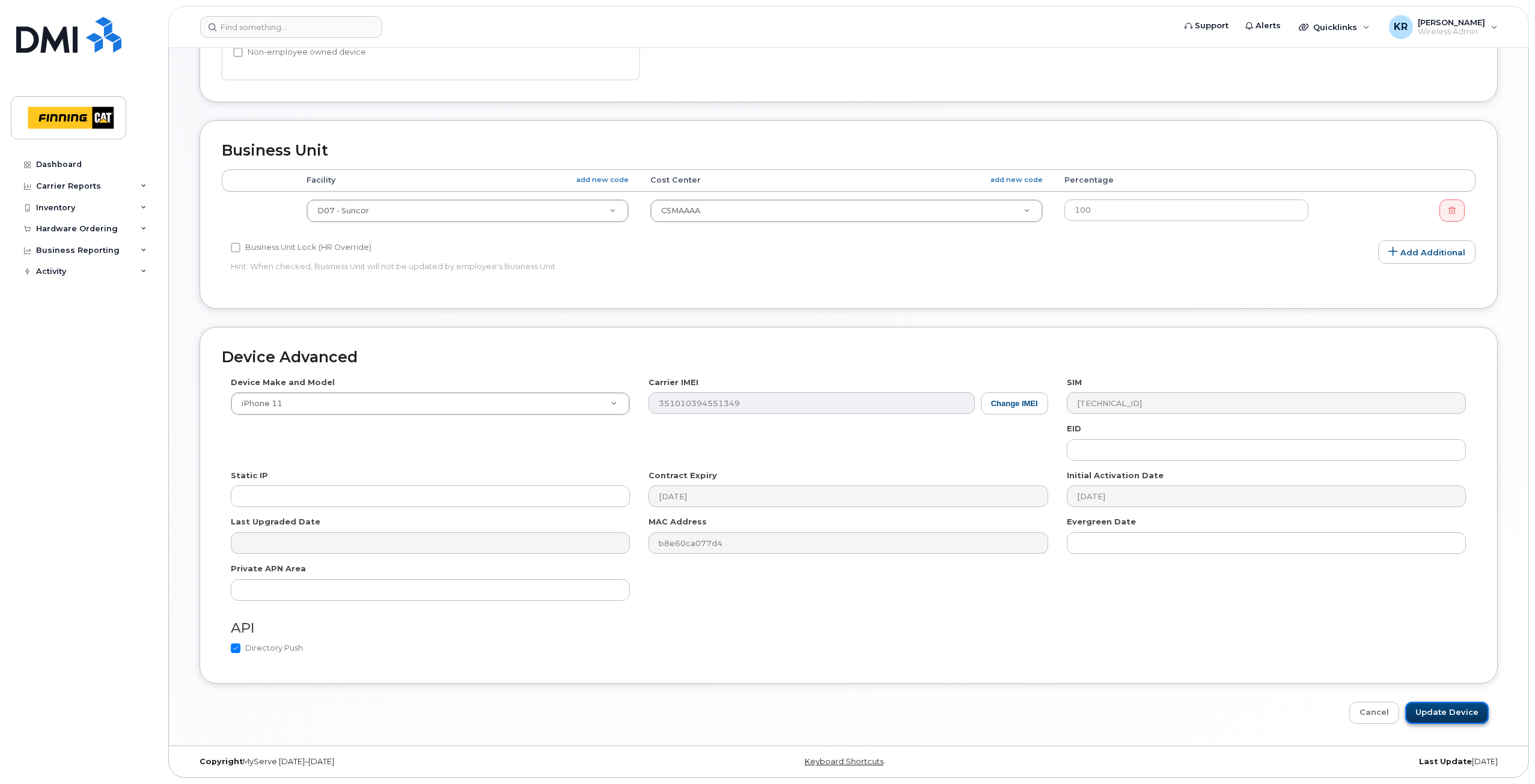
click at [1439, 718] on input "Update Device" at bounding box center [1446, 712] width 84 height 23
type input "Saving..."
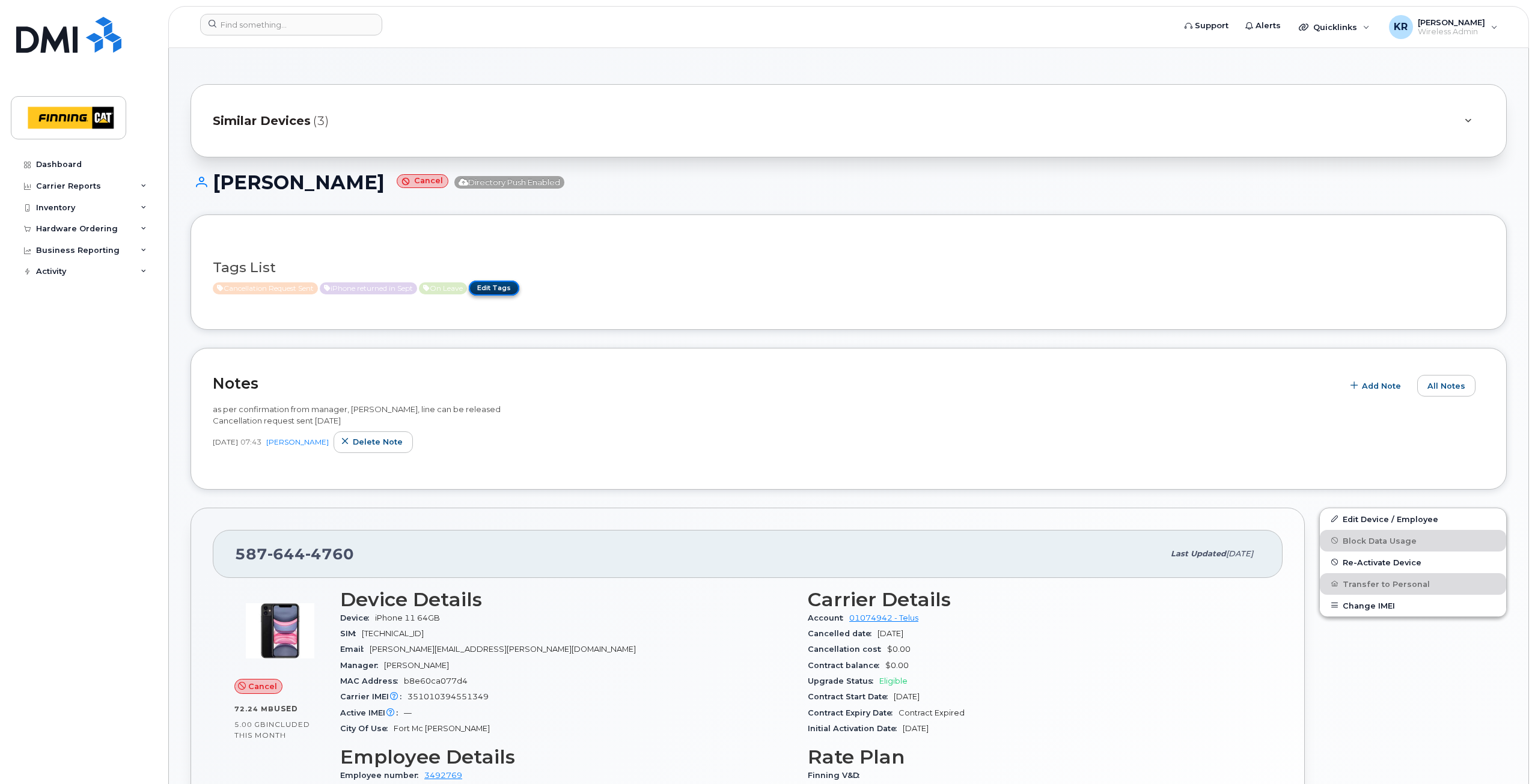
click at [511, 291] on link "Edit Tags" at bounding box center [494, 288] width 50 height 15
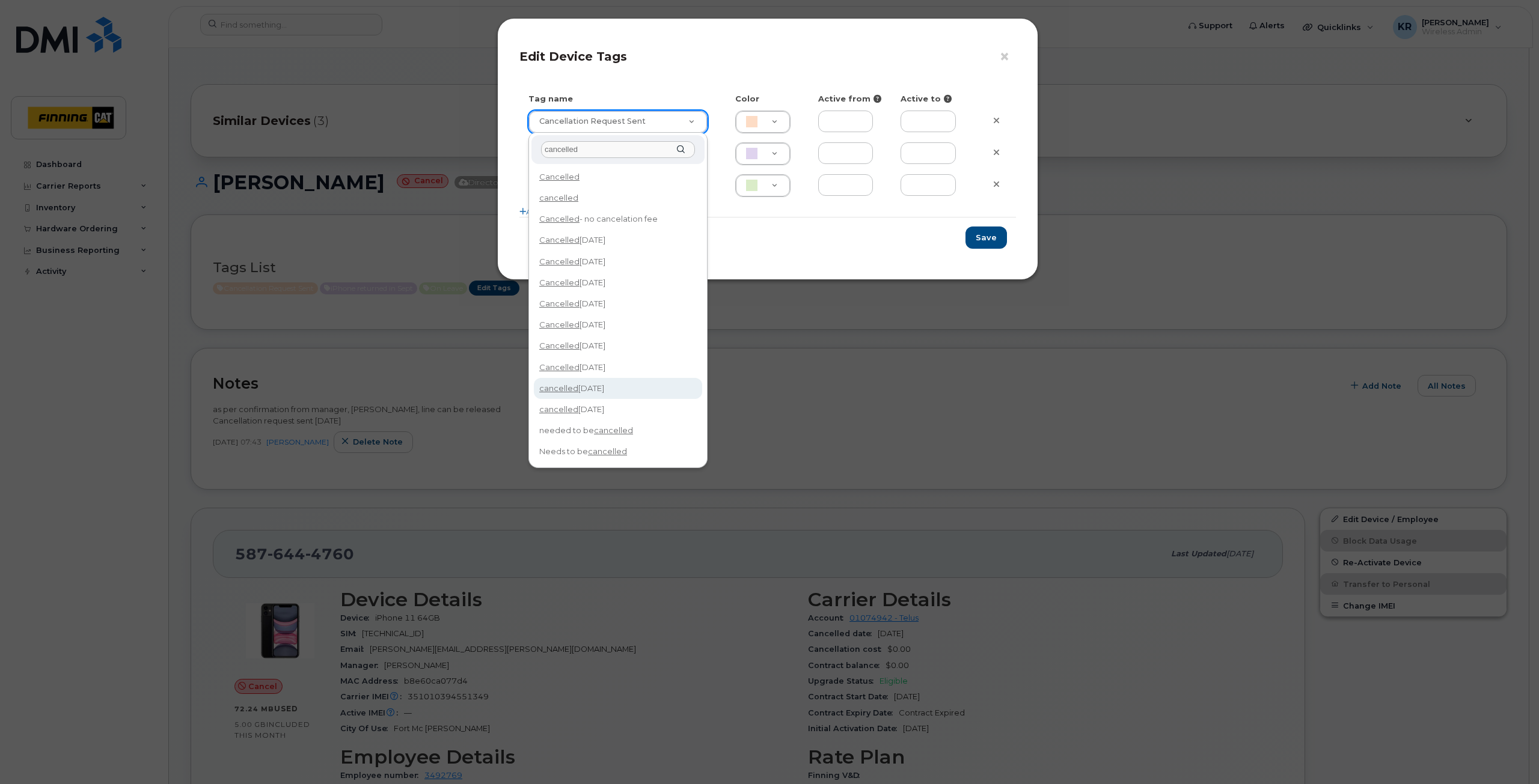
type input "cancelled"
type input "cancelled [DATE]"
type input "F8C6C8"
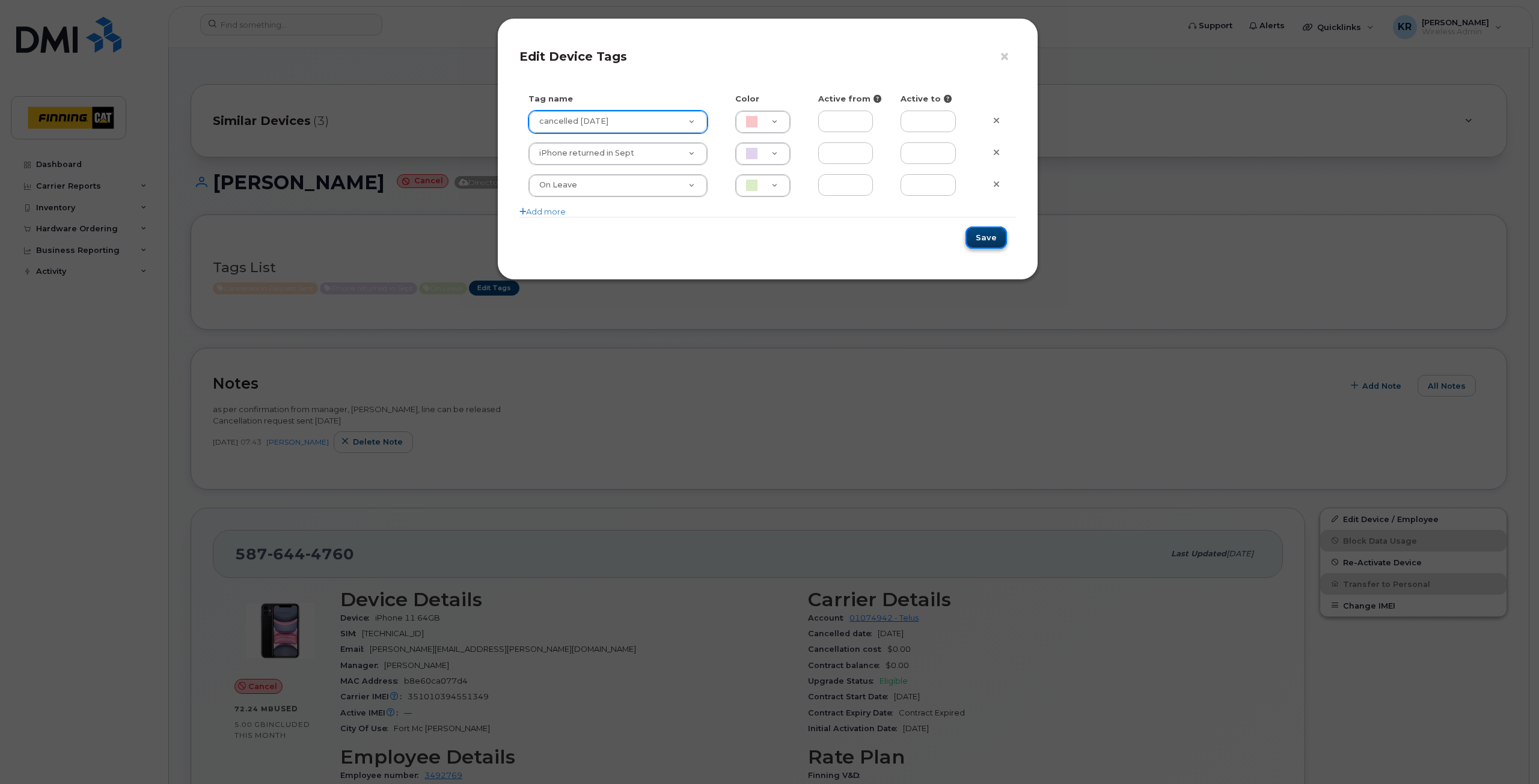
click at [976, 240] on button "Save" at bounding box center [986, 237] width 41 height 23
